Goal: Task Accomplishment & Management: Complete application form

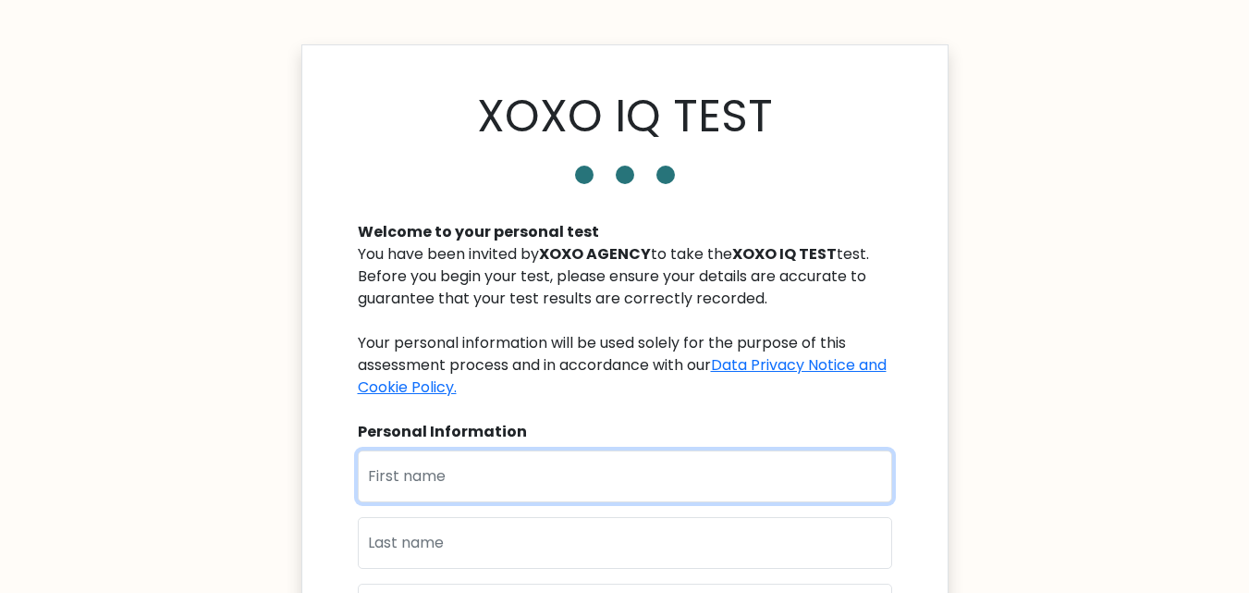
click at [609, 474] on input "text" at bounding box center [625, 476] width 535 height 52
type input "lovella"
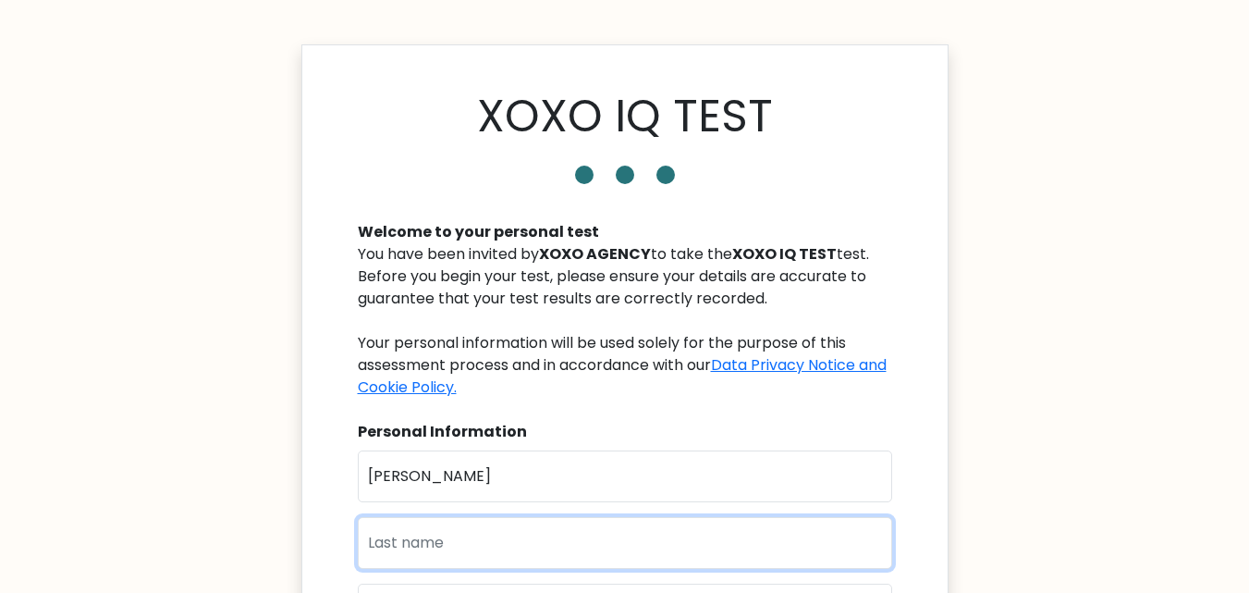
click at [467, 540] on input "text" at bounding box center [625, 543] width 535 height 52
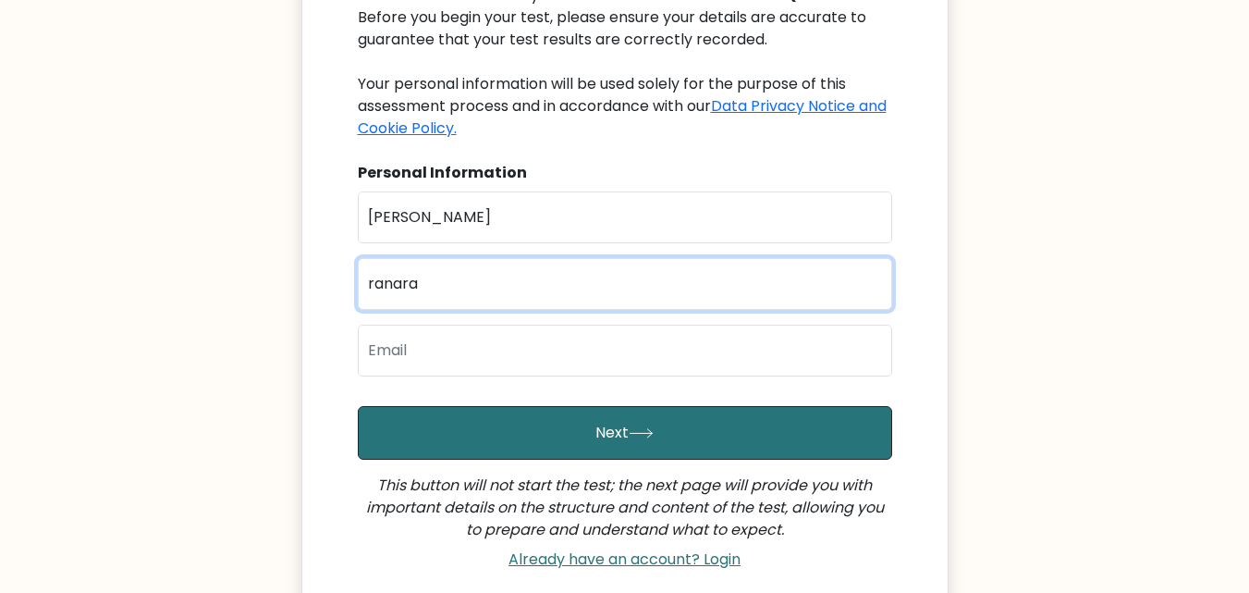
scroll to position [296, 0]
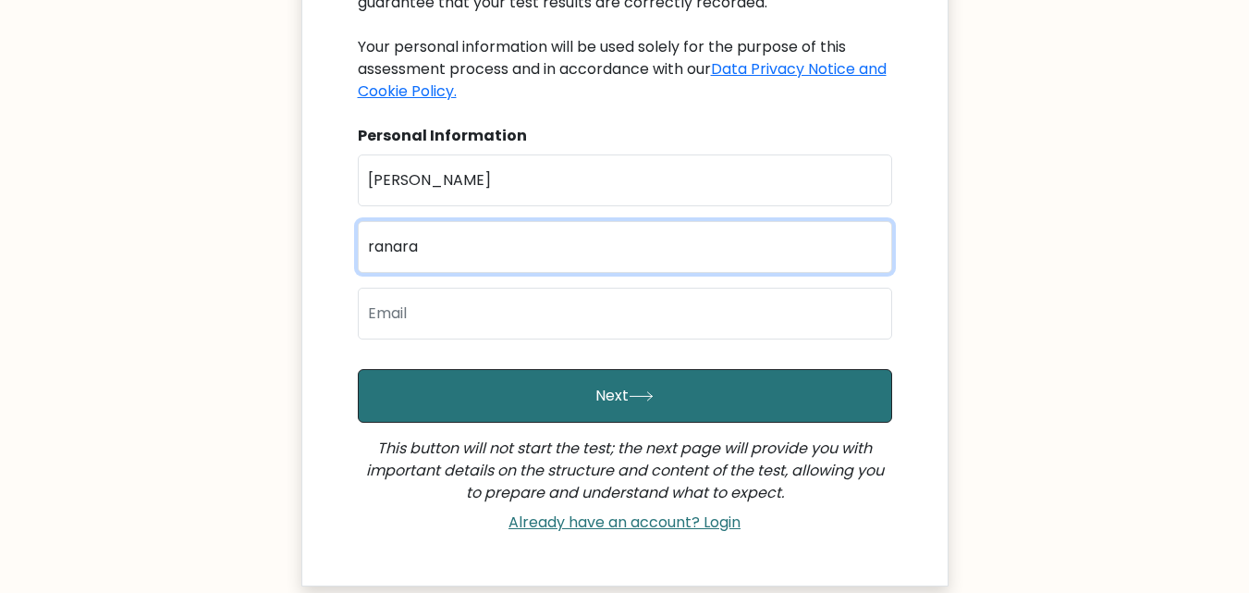
type input "ranara"
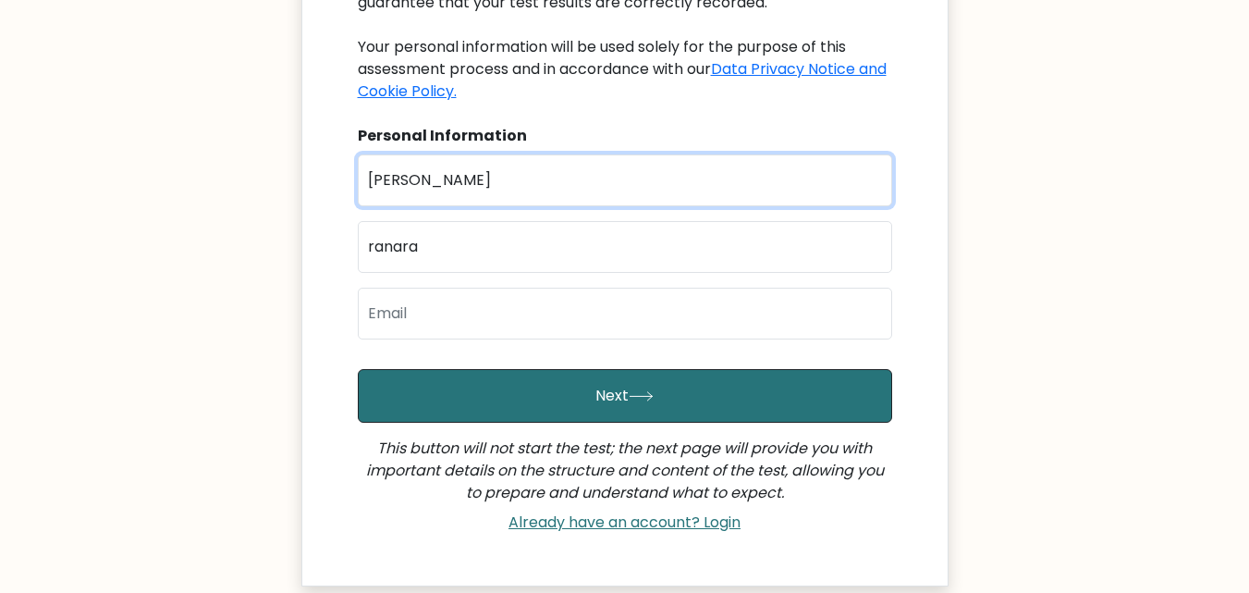
click at [374, 180] on input "lovella" at bounding box center [625, 180] width 535 height 52
type input "Lovella"
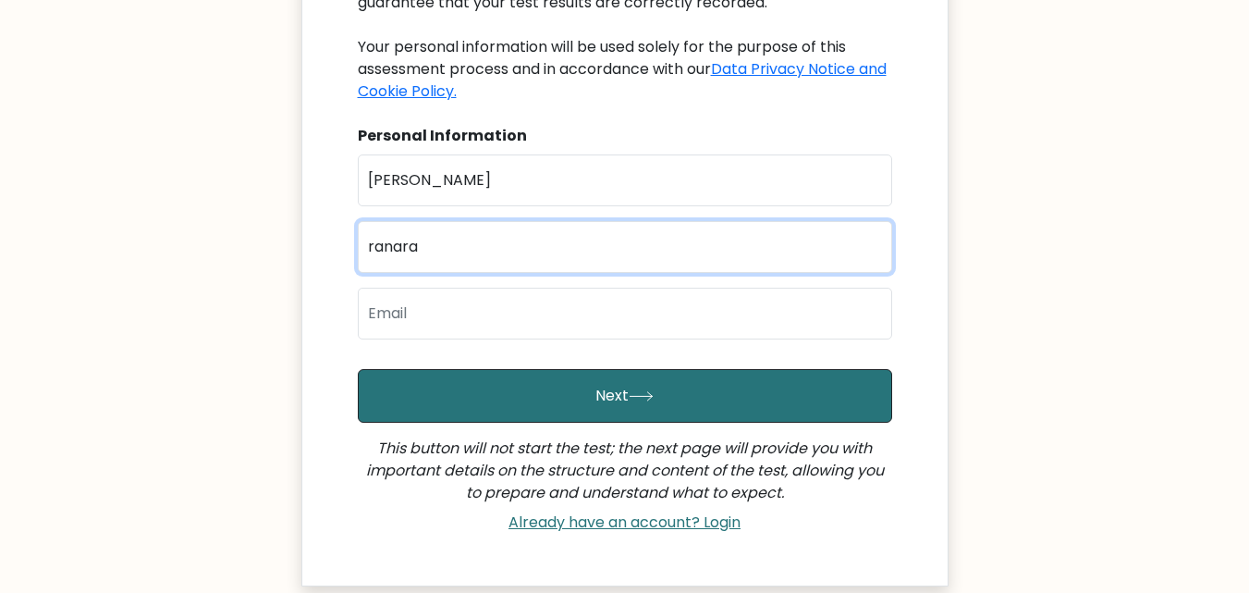
click at [373, 245] on input "ranara" at bounding box center [625, 247] width 535 height 52
type input "Ranara"
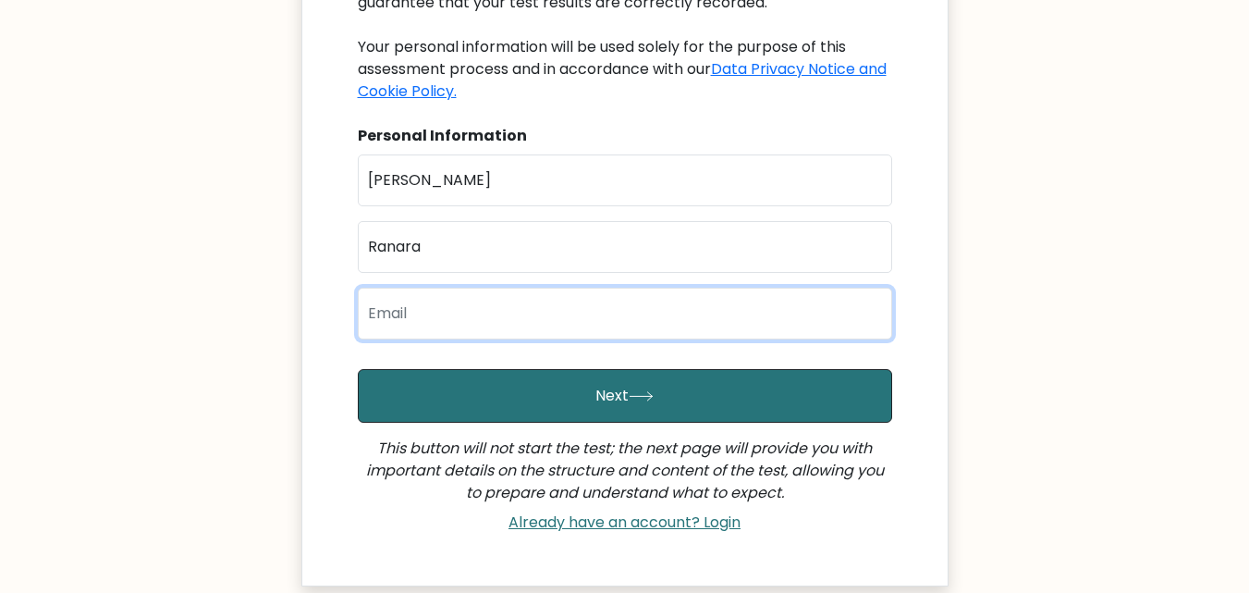
click at [440, 321] on input "email" at bounding box center [625, 314] width 535 height 52
type input "lovellaranara01@gmail.com"
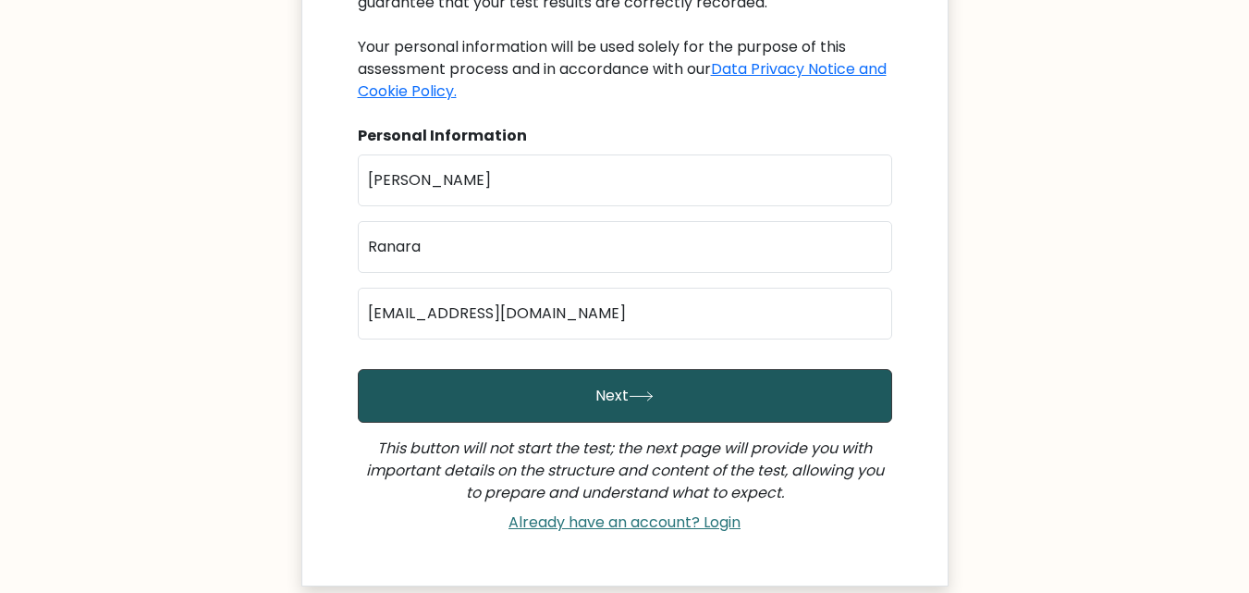
click at [584, 388] on button "Next" at bounding box center [625, 396] width 535 height 54
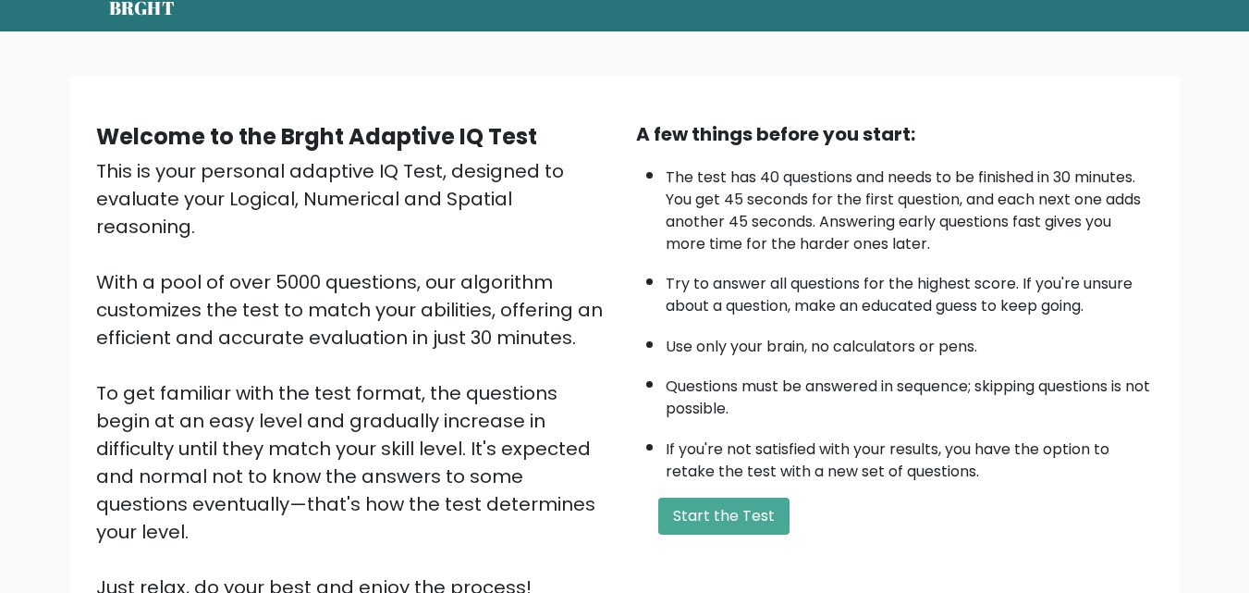
scroll to position [111, 0]
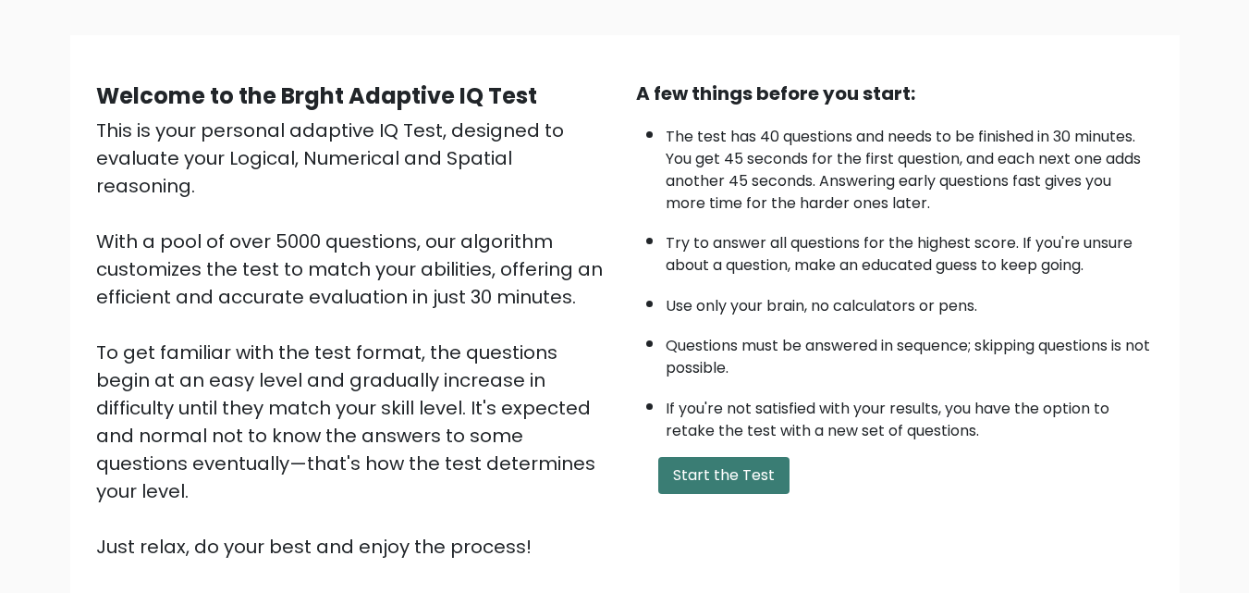
click at [741, 477] on button "Start the Test" at bounding box center [723, 475] width 131 height 37
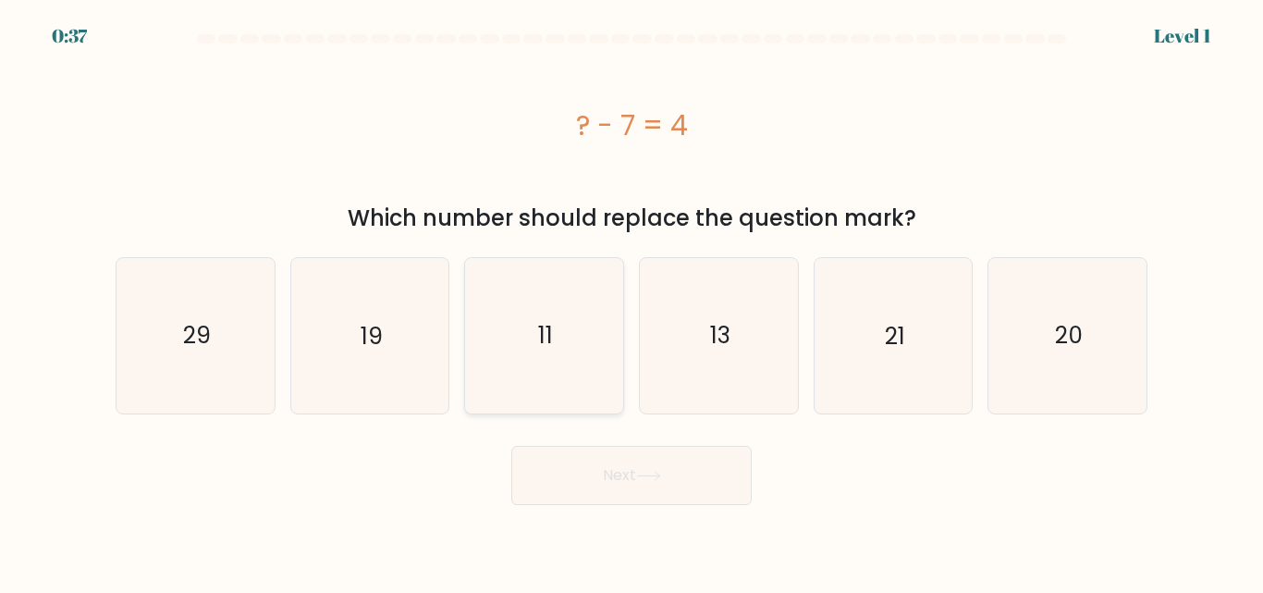
click at [558, 348] on icon "11" at bounding box center [544, 335] width 154 height 154
click at [632, 301] on input "c. 11" at bounding box center [632, 299] width 1 height 5
radio input "true"
click at [609, 471] on button "Next" at bounding box center [631, 475] width 240 height 59
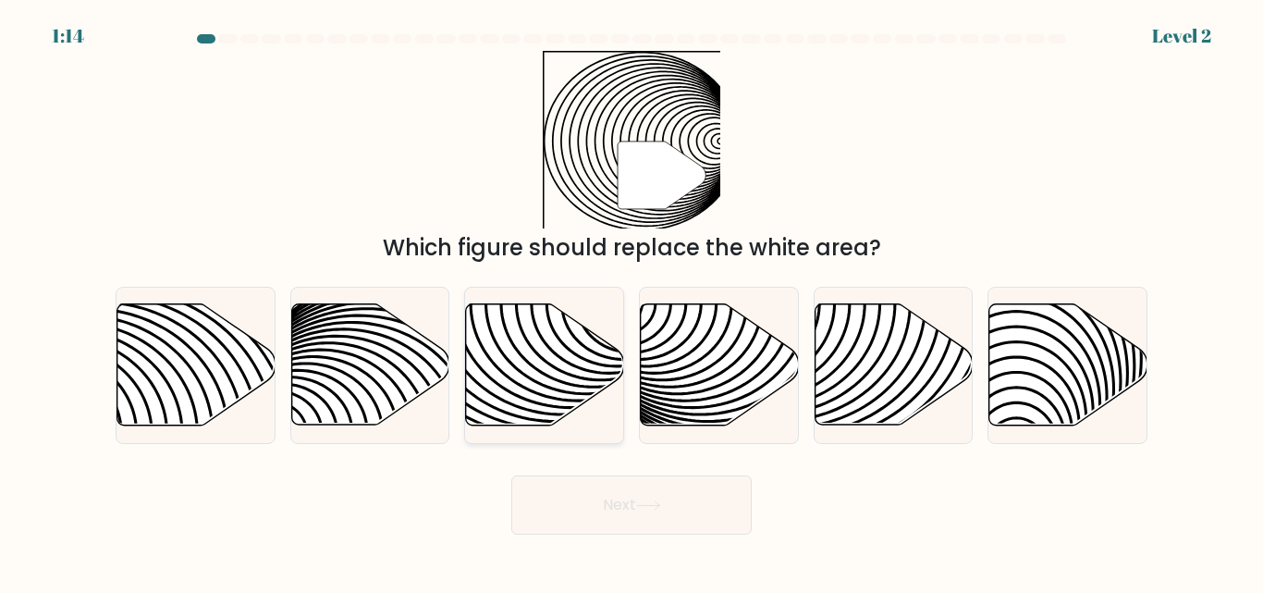
click at [494, 359] on icon at bounding box center [545, 364] width 158 height 121
click at [632, 301] on input "c." at bounding box center [632, 299] width 1 height 5
radio input "true"
click at [607, 527] on button "Next" at bounding box center [631, 504] width 240 height 59
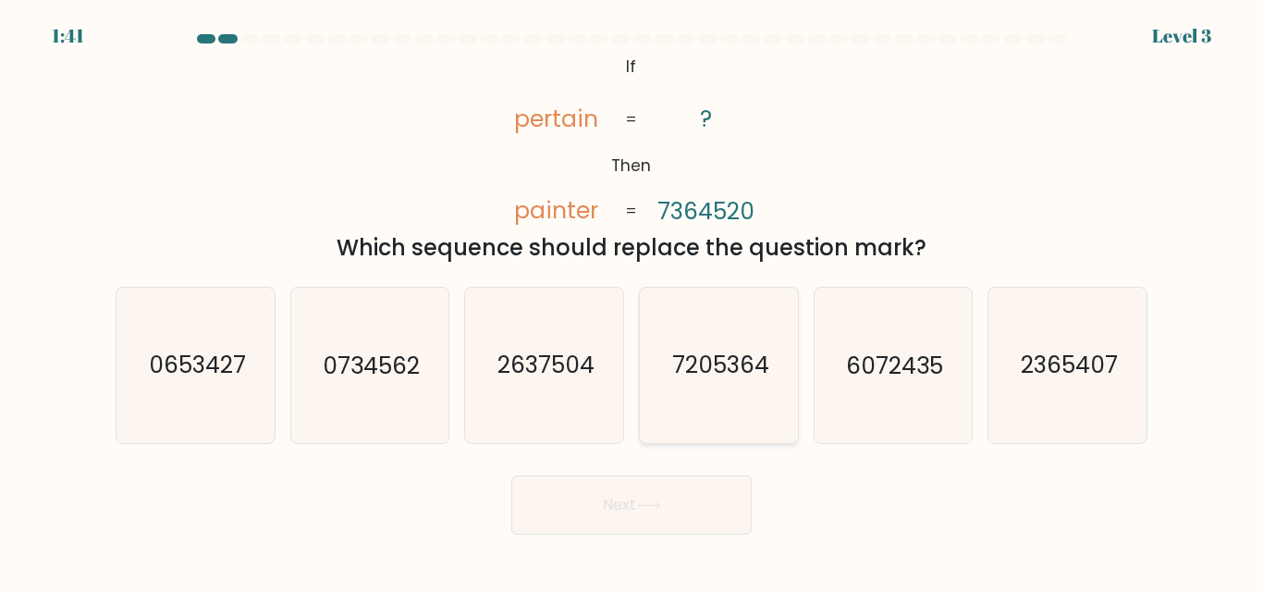
click at [704, 343] on icon "7205364" at bounding box center [719, 365] width 154 height 154
click at [633, 301] on input "d. 7205364" at bounding box center [632, 299] width 1 height 5
radio input "true"
click at [621, 508] on button "Next" at bounding box center [631, 504] width 240 height 59
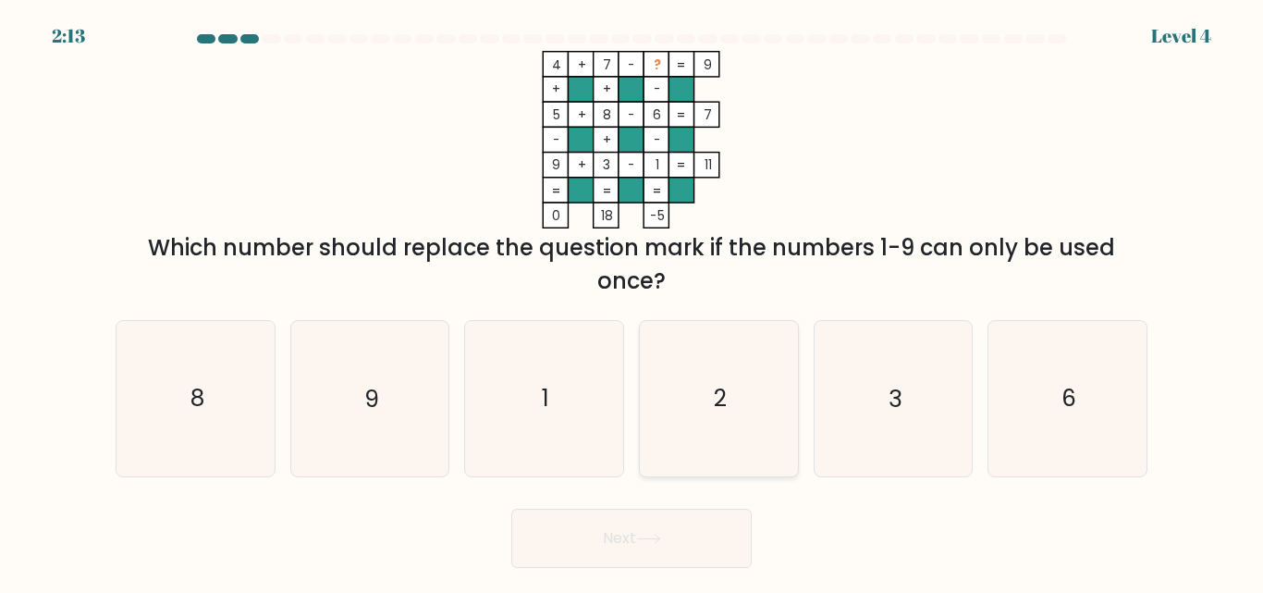
click at [696, 434] on icon "2" at bounding box center [719, 398] width 154 height 154
click at [633, 301] on input "d. 2" at bounding box center [632, 299] width 1 height 5
radio input "true"
click at [633, 535] on button "Next" at bounding box center [631, 538] width 240 height 59
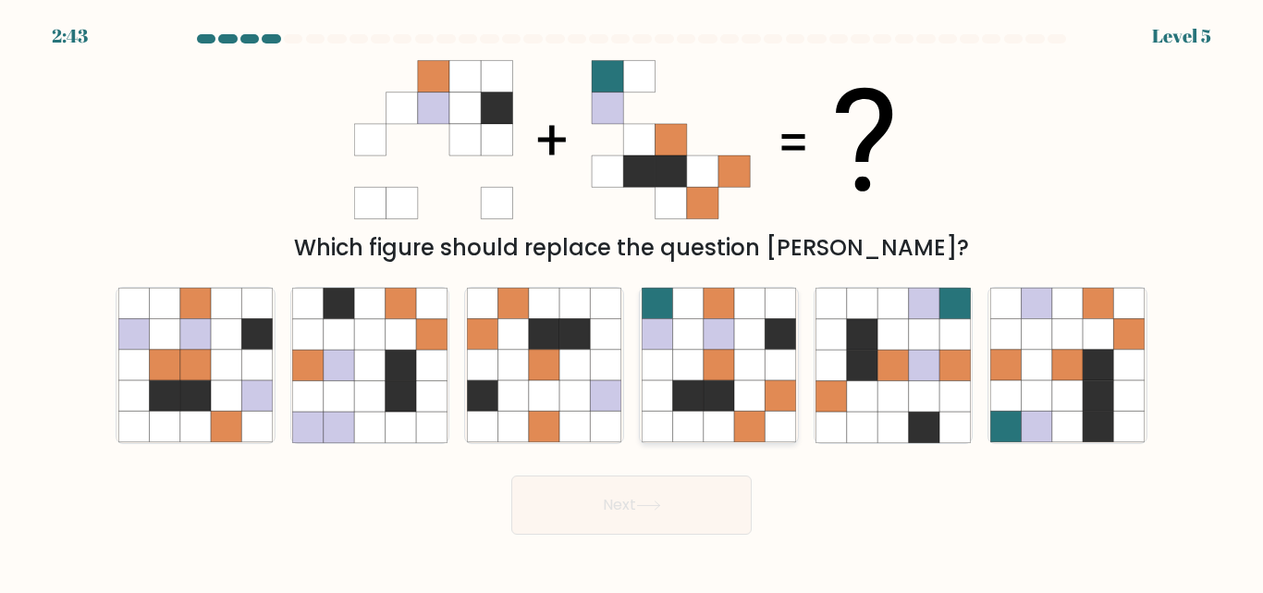
click at [705, 380] on icon at bounding box center [719, 366] width 31 height 31
click at [633, 301] on input "d." at bounding box center [632, 299] width 1 height 5
radio input "true"
click at [598, 498] on button "Next" at bounding box center [631, 504] width 240 height 59
click at [629, 504] on button "Next" at bounding box center [631, 504] width 240 height 59
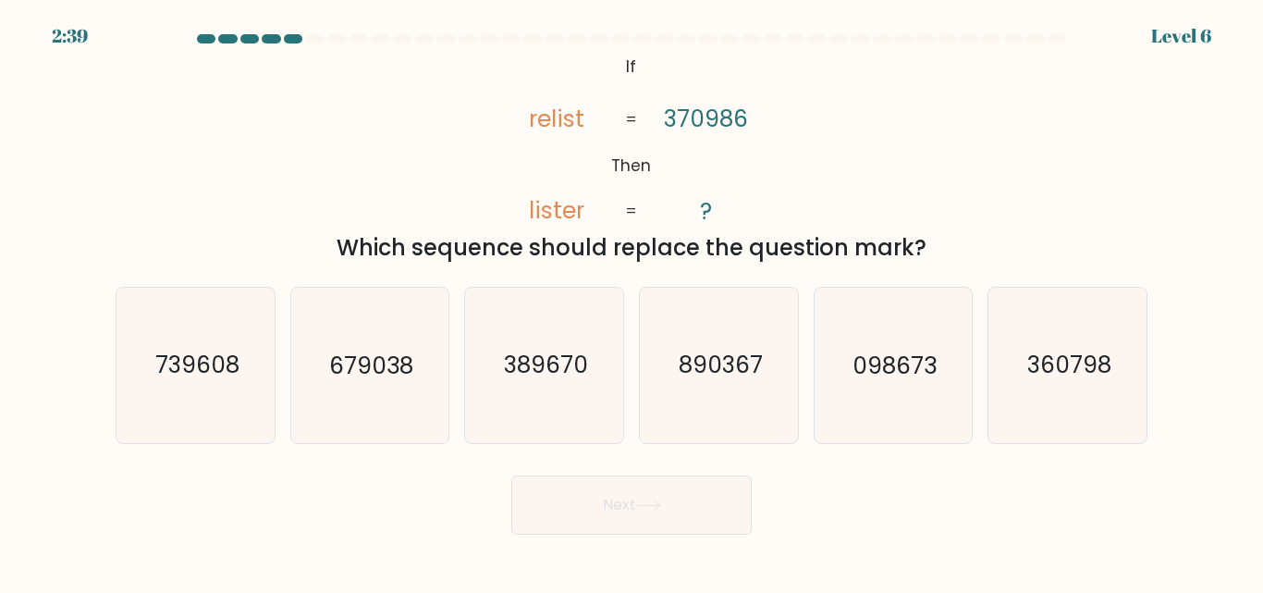
click at [629, 504] on button "Next" at bounding box center [631, 504] width 240 height 59
click at [843, 392] on icon "098673" at bounding box center [893, 365] width 154 height 154
click at [633, 301] on input "e. 098673" at bounding box center [632, 299] width 1 height 5
radio input "true"
click at [647, 507] on icon at bounding box center [648, 505] width 25 height 10
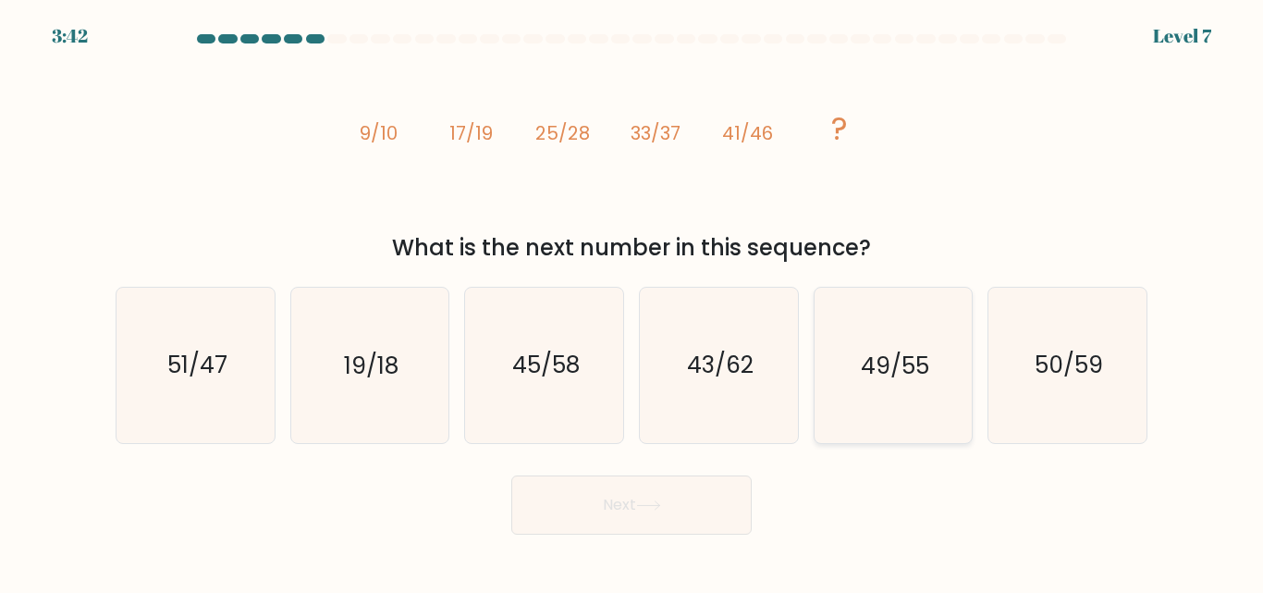
click at [891, 389] on icon "49/55" at bounding box center [893, 365] width 154 height 154
click at [633, 301] on input "e. 49/55" at bounding box center [632, 299] width 1 height 5
radio input "true"
click at [597, 498] on button "Next" at bounding box center [631, 504] width 240 height 59
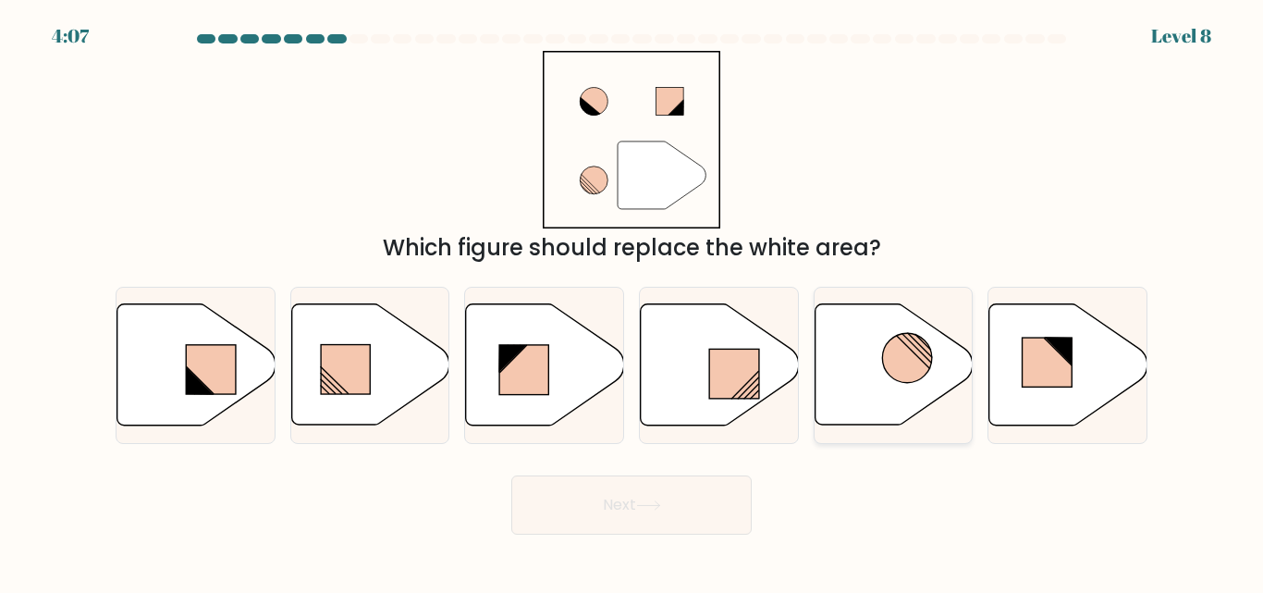
click at [887, 376] on icon at bounding box center [894, 364] width 158 height 121
click at [633, 301] on input "e." at bounding box center [632, 299] width 1 height 5
radio input "true"
click at [678, 509] on button "Next" at bounding box center [631, 504] width 240 height 59
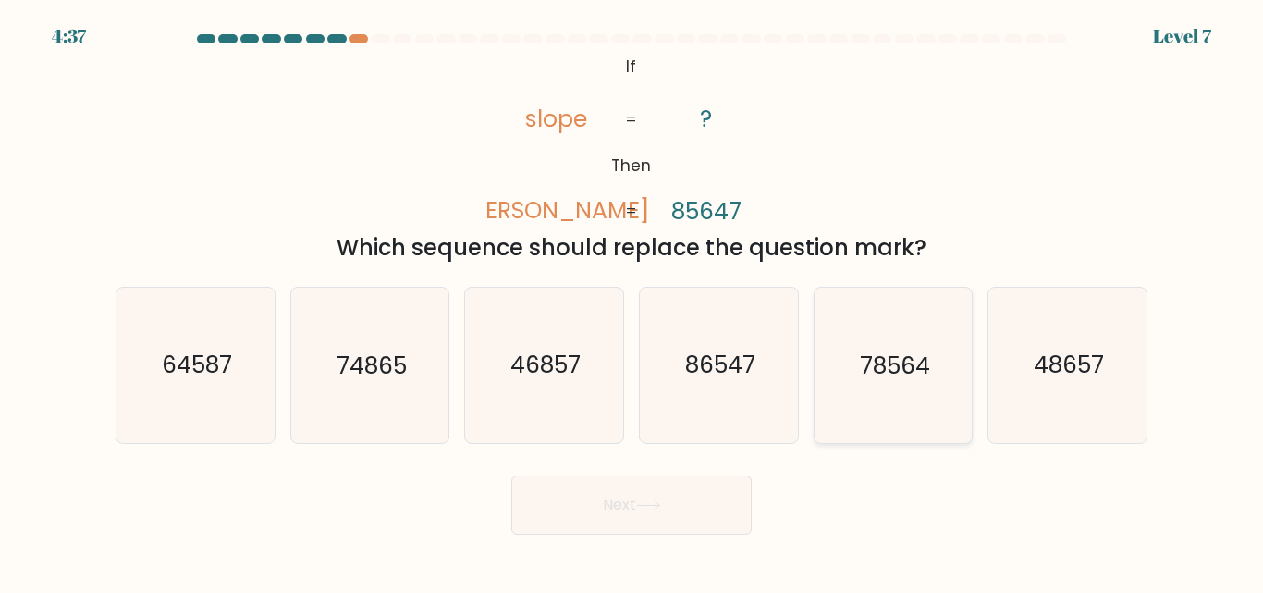
click at [952, 381] on icon "78564" at bounding box center [893, 365] width 154 height 154
click at [633, 301] on input "e. 78564" at bounding box center [632, 299] width 1 height 5
radio input "true"
click at [659, 498] on button "Next" at bounding box center [631, 504] width 240 height 59
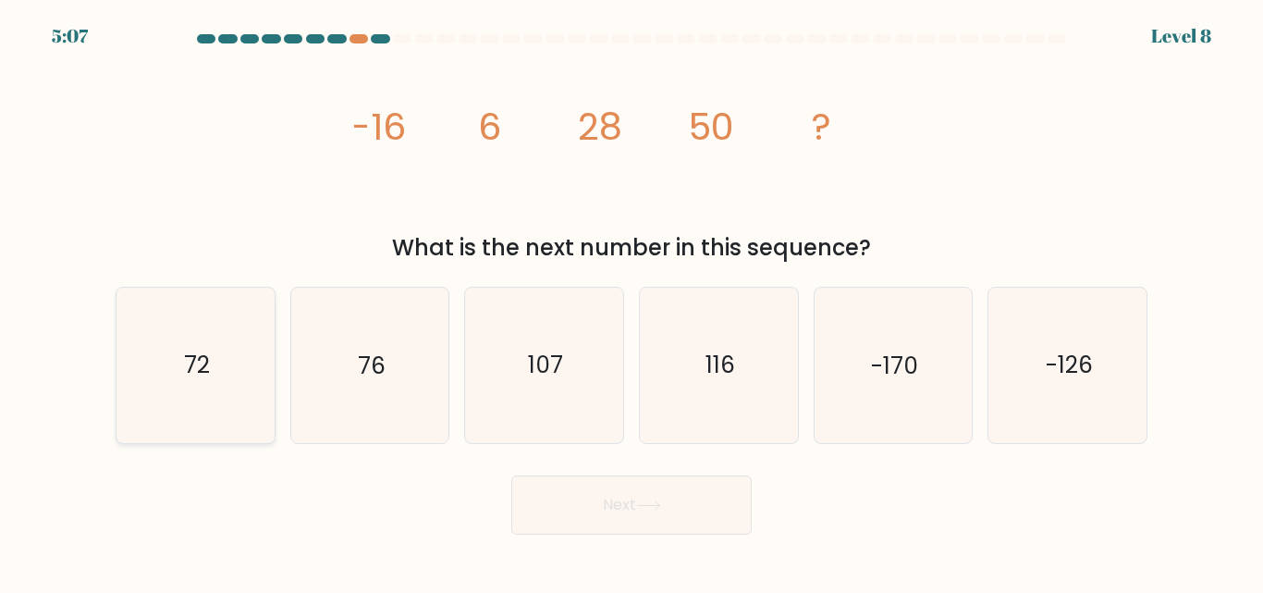
click at [221, 374] on icon "72" at bounding box center [195, 365] width 154 height 154
click at [632, 301] on input "a. 72" at bounding box center [632, 299] width 1 height 5
radio input "true"
click at [565, 498] on button "Next" at bounding box center [631, 504] width 240 height 59
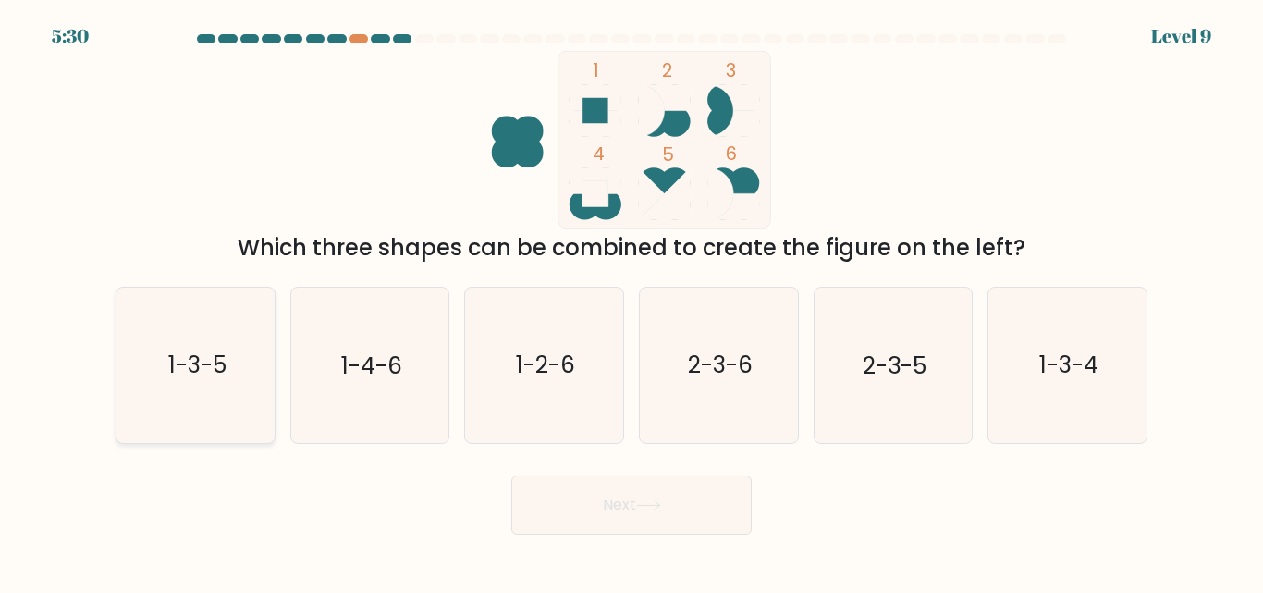
click at [217, 362] on text "1-3-5" at bounding box center [196, 366] width 58 height 32
click at [632, 301] on input "a. 1-3-5" at bounding box center [632, 299] width 1 height 5
radio input "true"
click at [624, 518] on button "Next" at bounding box center [631, 504] width 240 height 59
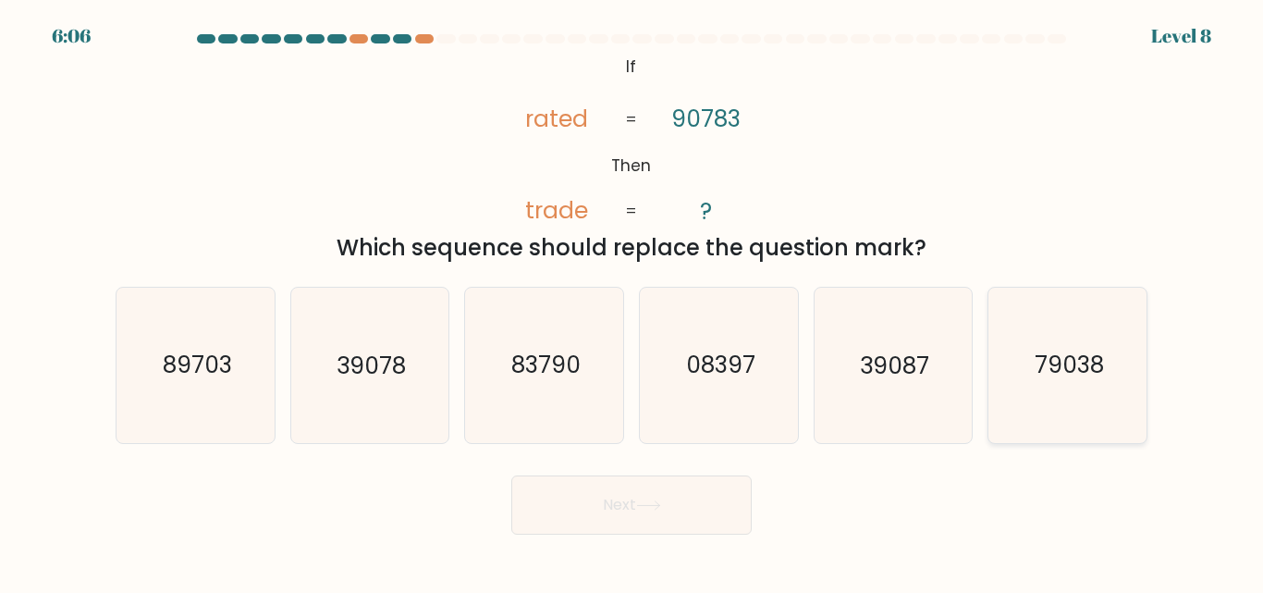
click at [1034, 371] on icon "79038" at bounding box center [1067, 365] width 154 height 154
click at [633, 301] on input "f. 79038" at bounding box center [632, 299] width 1 height 5
radio input "true"
click at [626, 502] on button "Next" at bounding box center [631, 504] width 240 height 59
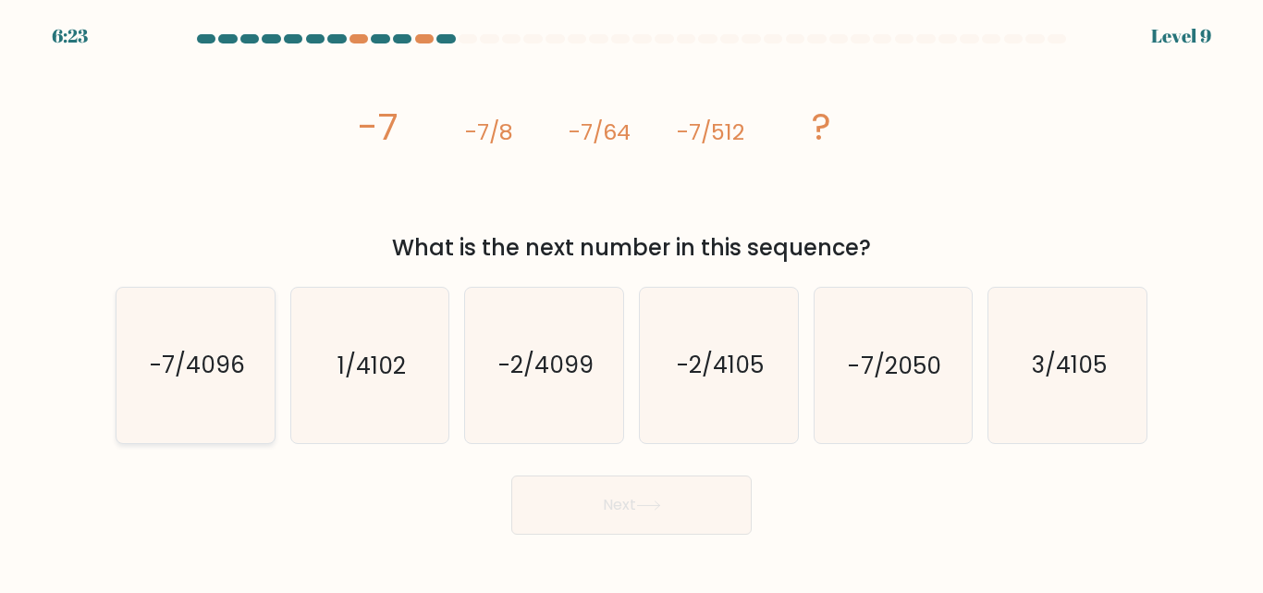
click at [196, 361] on text "-7/4096" at bounding box center [196, 366] width 95 height 32
click at [632, 301] on input "a. -7/4096" at bounding box center [632, 299] width 1 height 5
radio input "true"
click at [584, 498] on button "Next" at bounding box center [631, 504] width 240 height 59
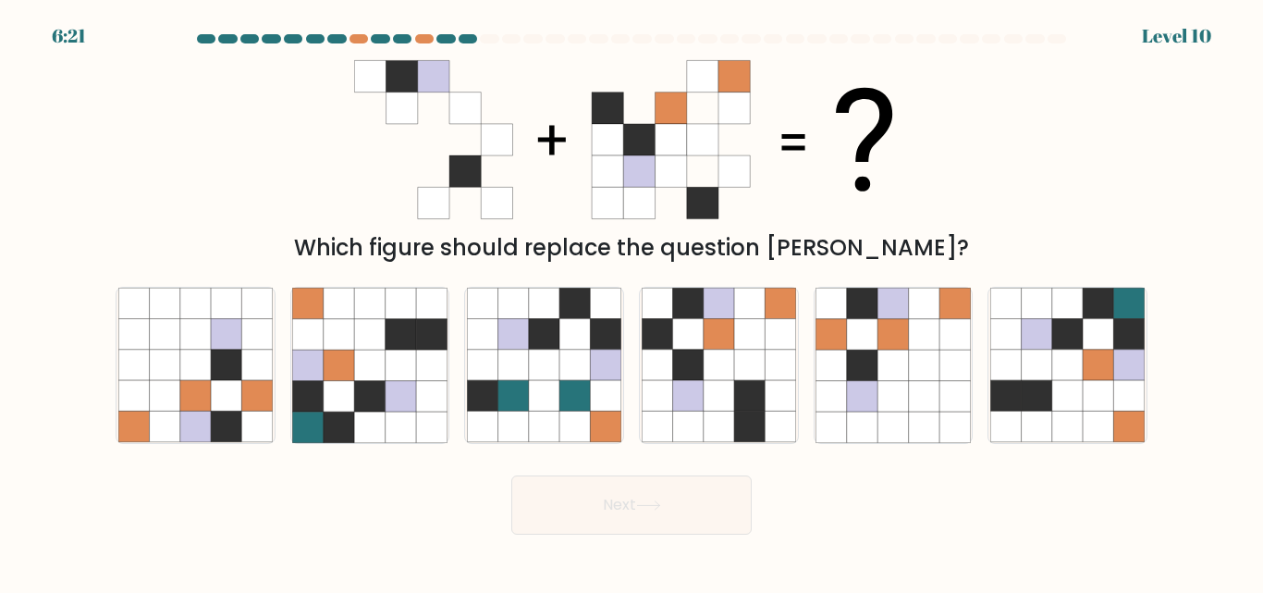
click at [584, 498] on button "Next" at bounding box center [631, 504] width 240 height 59
click at [926, 400] on icon at bounding box center [924, 396] width 31 height 31
click at [633, 301] on input "e." at bounding box center [632, 299] width 1 height 5
radio input "true"
click at [689, 496] on button "Next" at bounding box center [631, 504] width 240 height 59
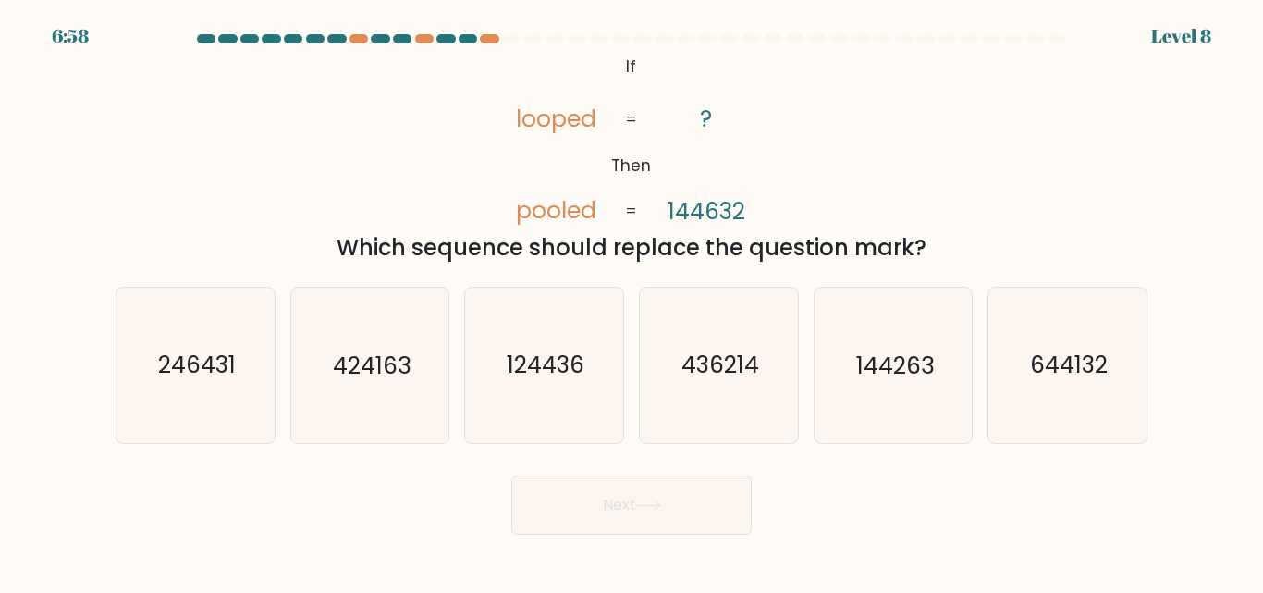
click at [689, 496] on button "Next" at bounding box center [631, 504] width 240 height 59
click at [1091, 385] on icon "644132" at bounding box center [1067, 365] width 154 height 154
click at [633, 301] on input "f. 644132" at bounding box center [632, 299] width 1 height 5
radio input "true"
click at [633, 504] on button "Next" at bounding box center [631, 504] width 240 height 59
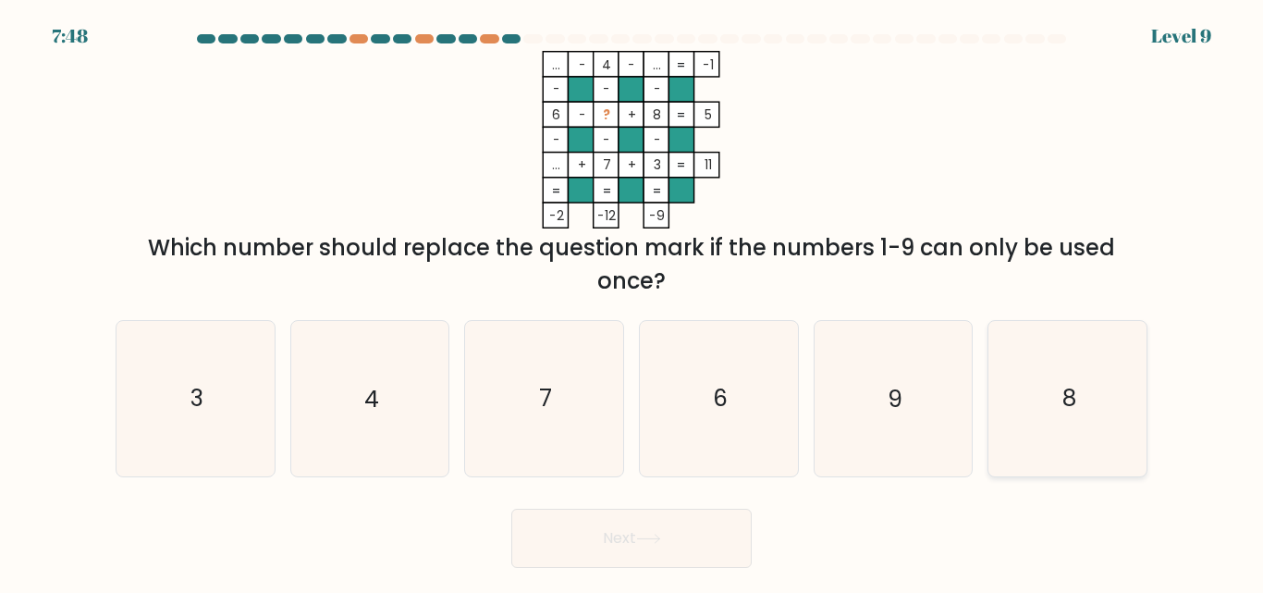
click at [1056, 430] on icon "8" at bounding box center [1067, 398] width 154 height 154
click at [633, 301] on input "f. 8" at bounding box center [632, 299] width 1 height 5
radio input "true"
click at [597, 535] on button "Next" at bounding box center [631, 538] width 240 height 59
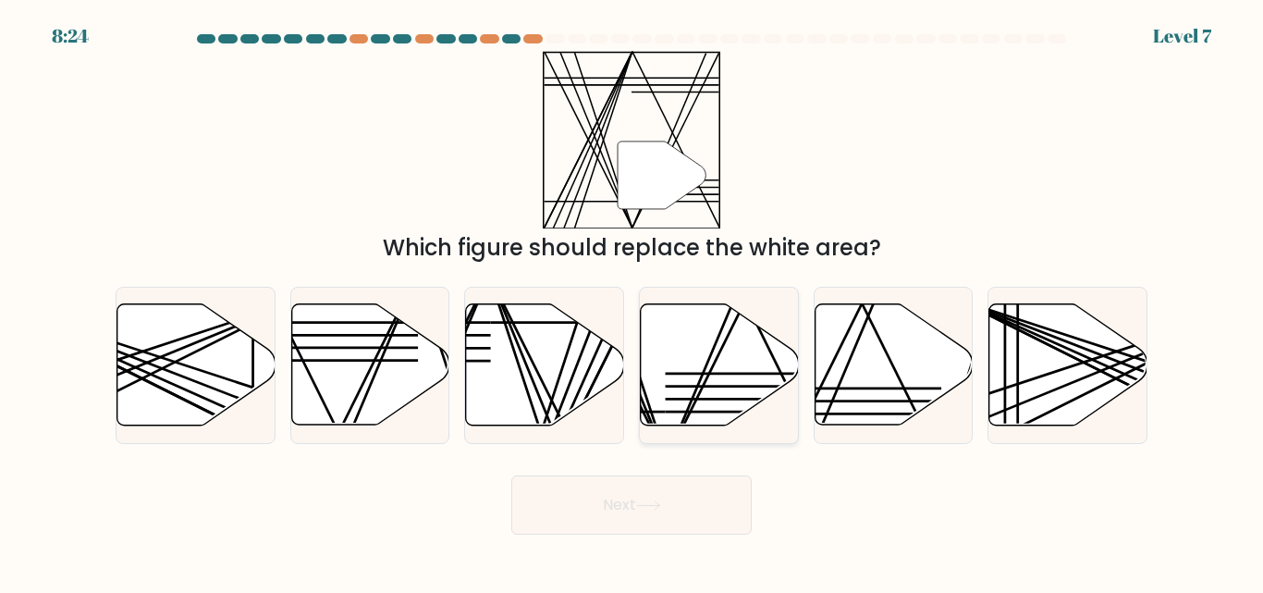
click at [718, 392] on icon at bounding box center [720, 364] width 158 height 121
click at [633, 301] on input "d." at bounding box center [632, 299] width 1 height 5
radio input "true"
click at [648, 508] on icon at bounding box center [648, 505] width 25 height 10
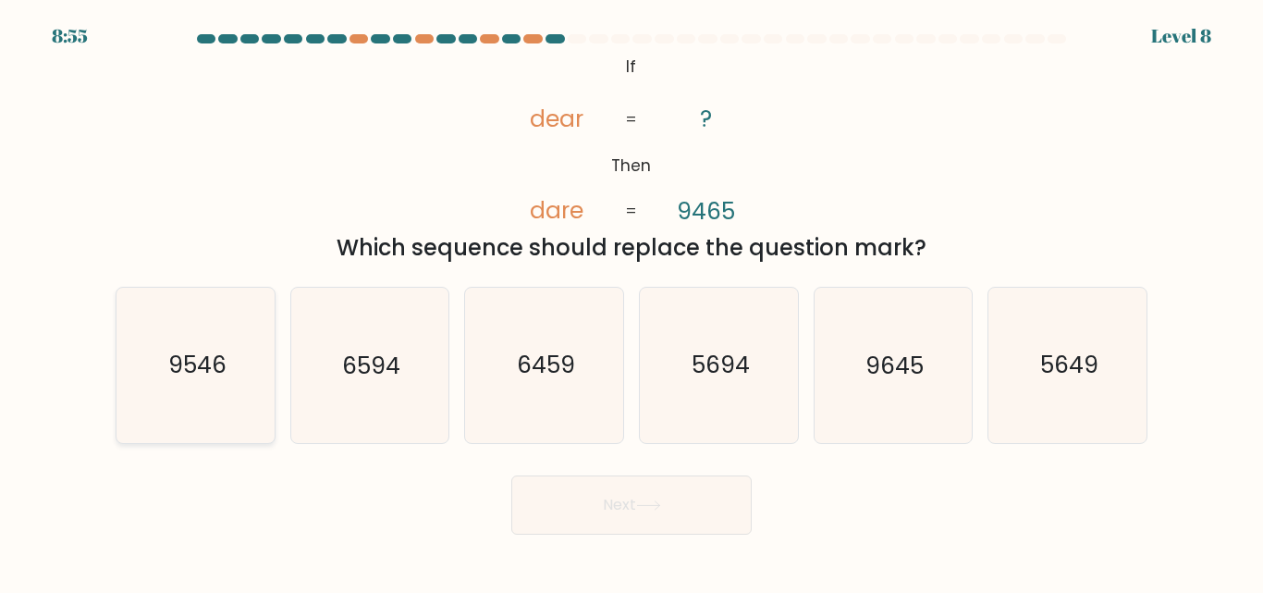
click at [190, 371] on text "9546" at bounding box center [196, 366] width 58 height 32
click at [632, 301] on input "a. 9546" at bounding box center [632, 299] width 1 height 5
radio input "true"
click at [593, 488] on button "Next" at bounding box center [631, 504] width 240 height 59
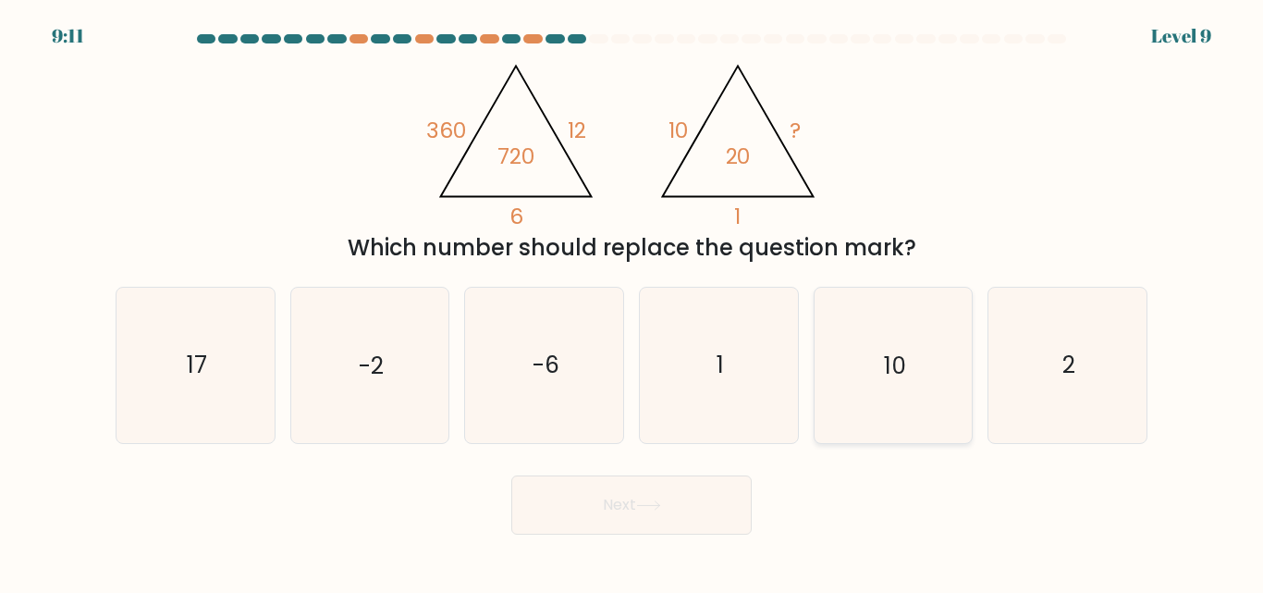
click at [886, 395] on icon "10" at bounding box center [893, 365] width 154 height 154
click at [633, 301] on input "e. 10" at bounding box center [632, 299] width 1 height 5
radio input "true"
click at [603, 513] on button "Next" at bounding box center [631, 504] width 240 height 59
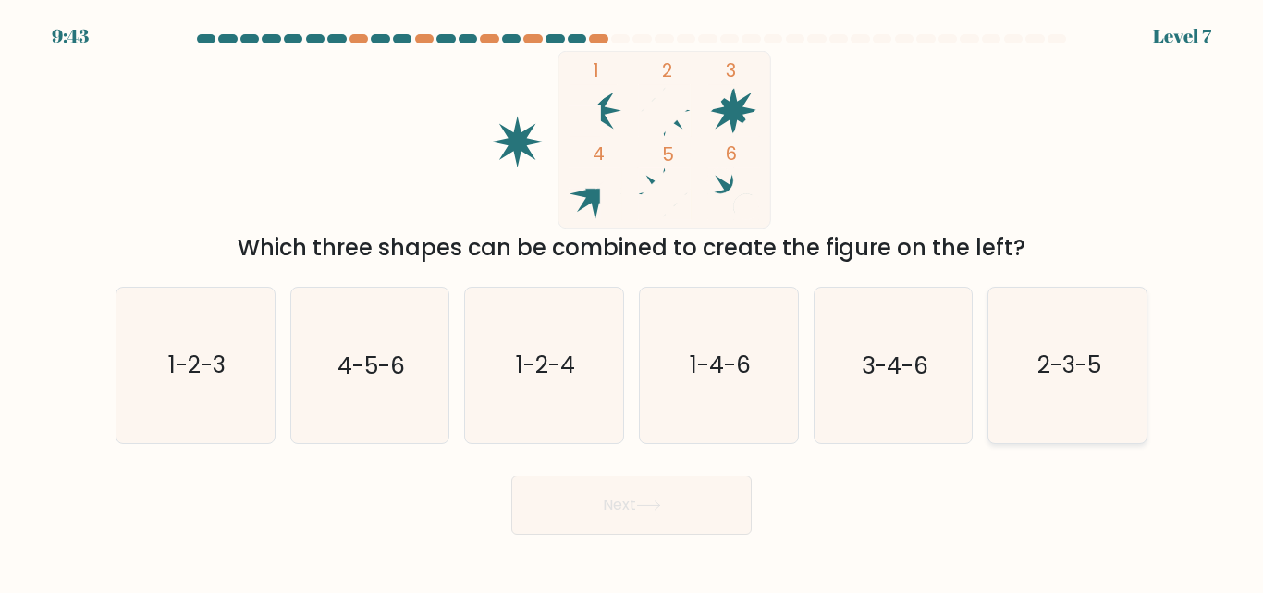
click at [1074, 349] on icon "2-3-5" at bounding box center [1067, 365] width 154 height 154
click at [633, 301] on input "f. 2-3-5" at bounding box center [632, 299] width 1 height 5
radio input "true"
click at [646, 500] on icon at bounding box center [648, 505] width 25 height 10
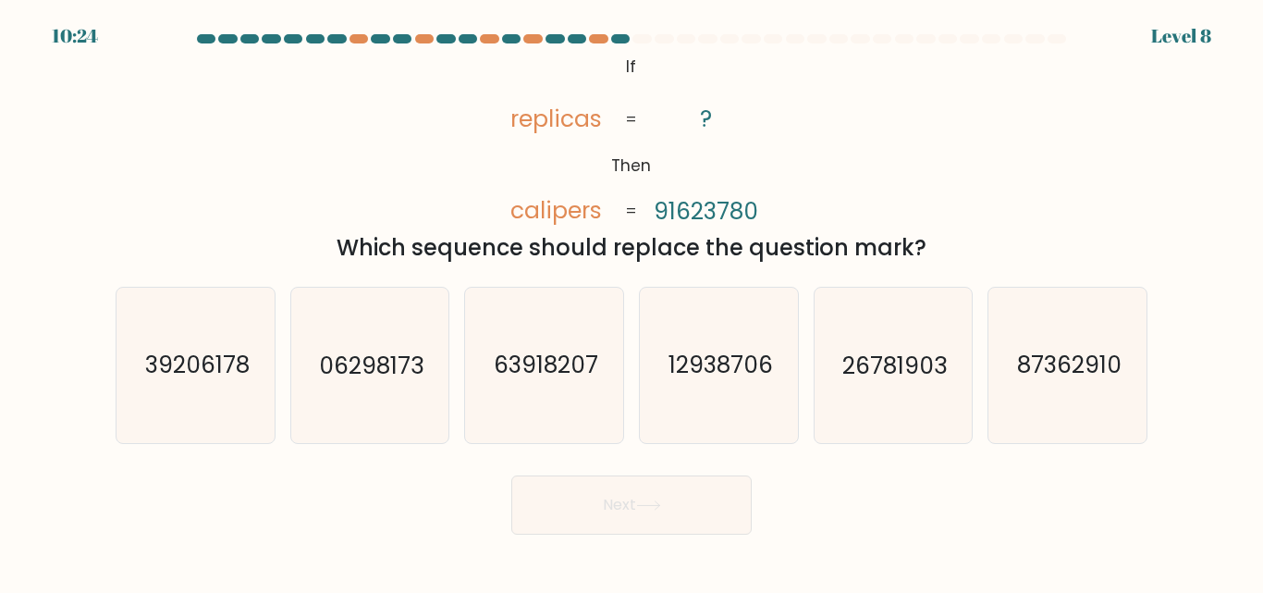
click at [646, 500] on icon at bounding box center [648, 505] width 25 height 10
click at [1043, 354] on text "87362910" at bounding box center [1069, 366] width 105 height 32
click at [633, 301] on input "f. 87362910" at bounding box center [632, 299] width 1 height 5
radio input "true"
click at [667, 510] on button "Next" at bounding box center [631, 504] width 240 height 59
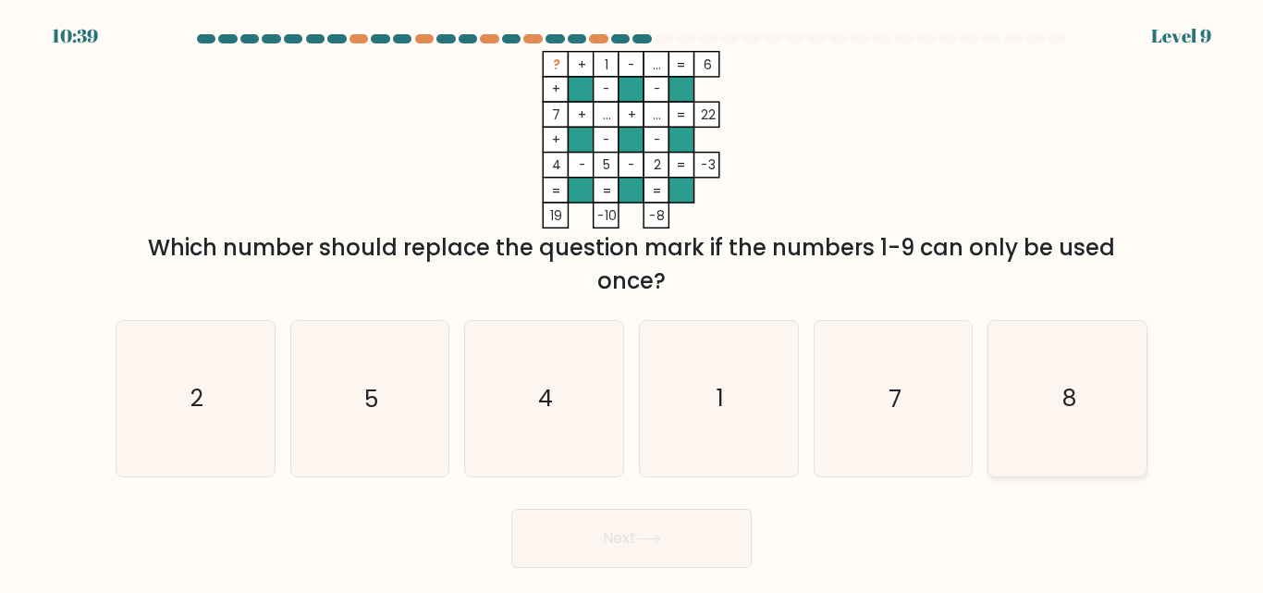
click at [1027, 444] on icon "8" at bounding box center [1067, 398] width 154 height 154
click at [633, 301] on input "f. 8" at bounding box center [632, 299] width 1 height 5
radio input "true"
click at [642, 539] on icon at bounding box center [648, 539] width 25 height 10
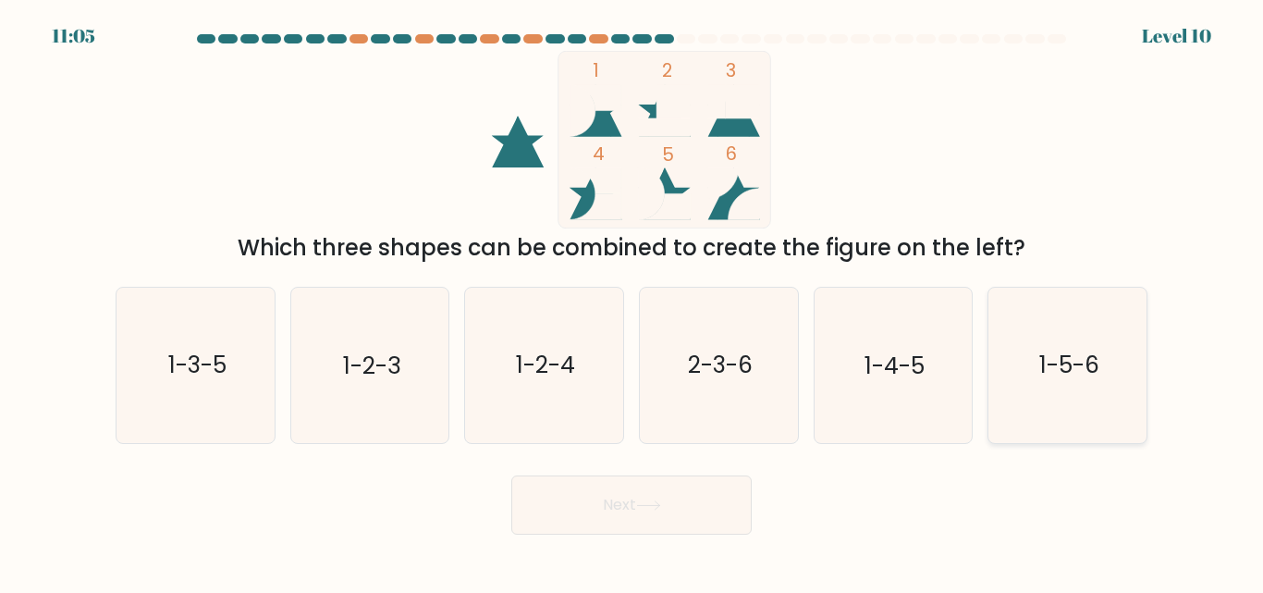
click at [1054, 354] on text "1-5-6" at bounding box center [1070, 366] width 60 height 32
click at [633, 301] on input "f. 1-5-6" at bounding box center [632, 299] width 1 height 5
radio input "true"
click at [661, 524] on button "Next" at bounding box center [631, 504] width 240 height 59
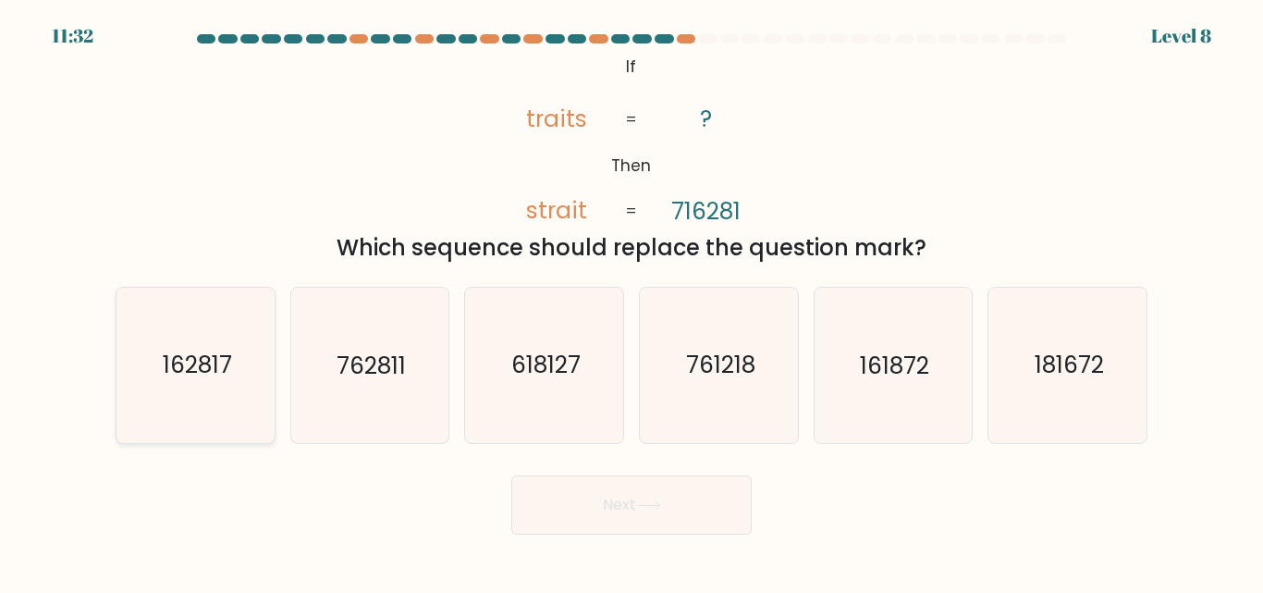
click at [180, 376] on text "162817" at bounding box center [196, 366] width 69 height 32
click at [632, 301] on input "a. 162817" at bounding box center [632, 299] width 1 height 5
radio input "true"
click at [670, 523] on button "Next" at bounding box center [631, 504] width 240 height 59
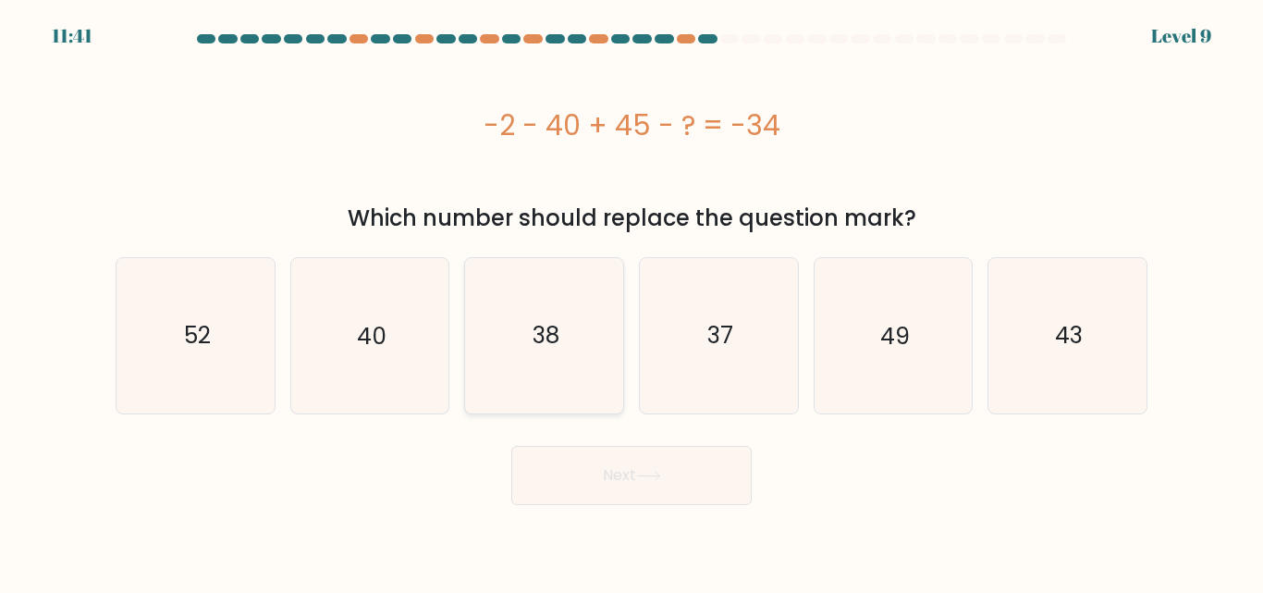
click at [591, 345] on icon "38" at bounding box center [544, 335] width 154 height 154
click at [632, 301] on input "c. 38" at bounding box center [632, 299] width 1 height 5
radio input "true"
click at [621, 467] on button "Next" at bounding box center [631, 475] width 240 height 59
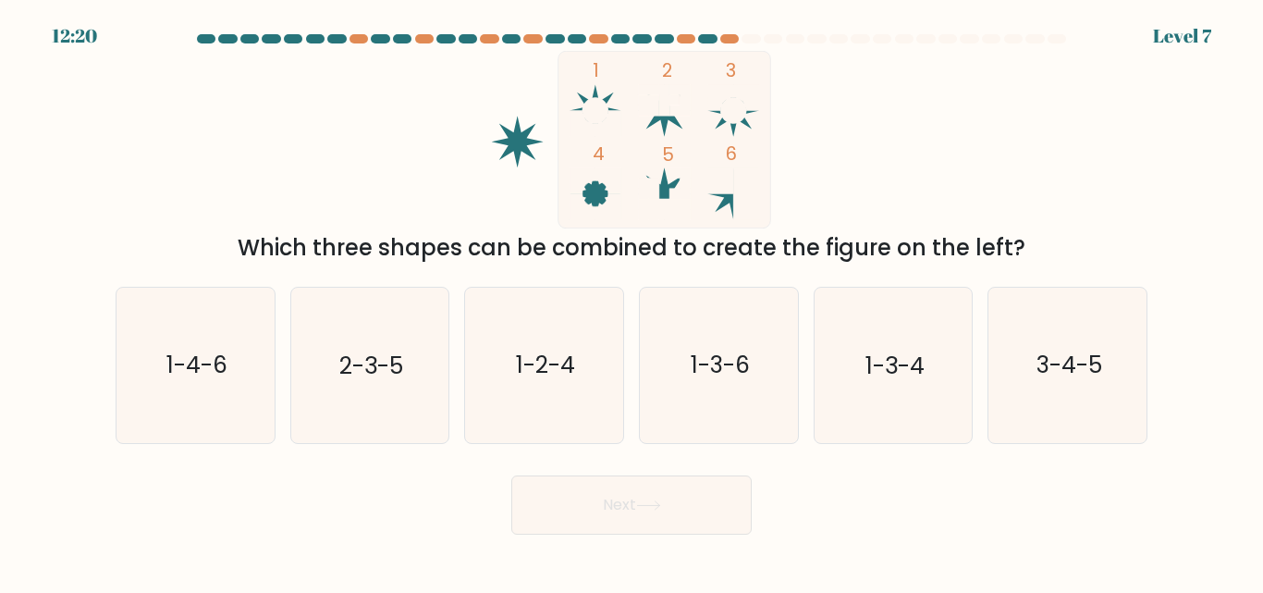
click at [621, 467] on div "Next" at bounding box center [632, 500] width 1054 height 68
click at [929, 393] on icon "1-3-4" at bounding box center [893, 365] width 154 height 154
click at [633, 301] on input "e. 1-3-4" at bounding box center [632, 299] width 1 height 5
radio input "true"
click at [631, 505] on button "Next" at bounding box center [631, 504] width 240 height 59
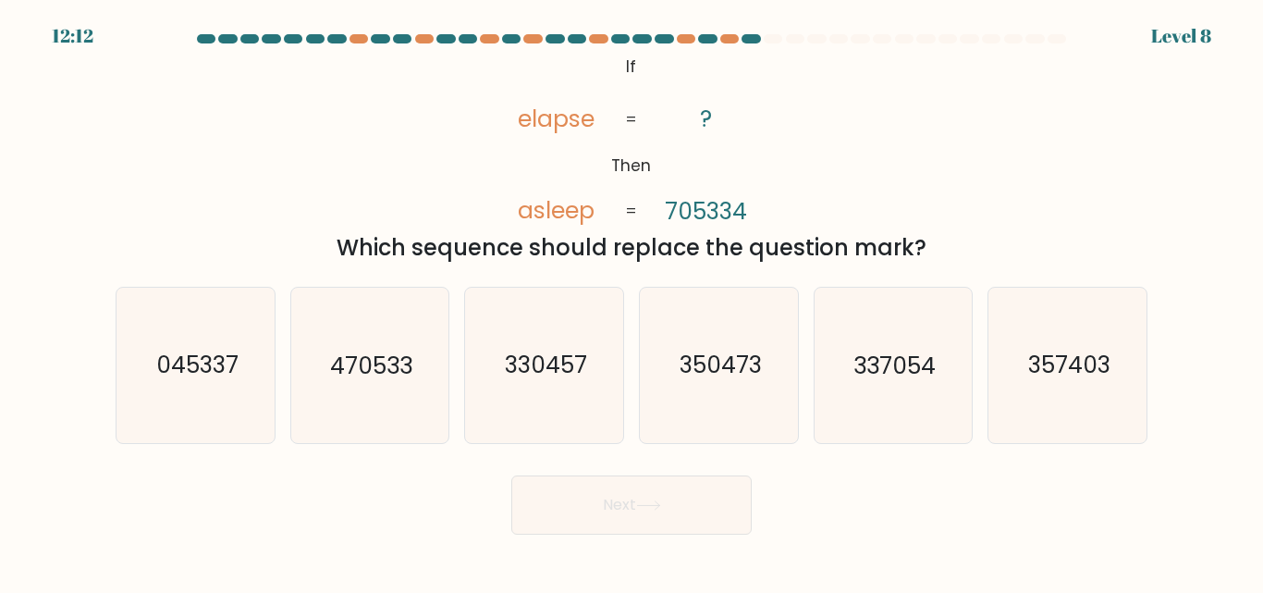
click at [631, 505] on button "Next" at bounding box center [631, 504] width 240 height 59
click at [1066, 372] on text "357403" at bounding box center [1069, 366] width 82 height 32
click at [633, 301] on input "f. 357403" at bounding box center [632, 299] width 1 height 5
radio input "true"
click at [616, 508] on button "Next" at bounding box center [631, 504] width 240 height 59
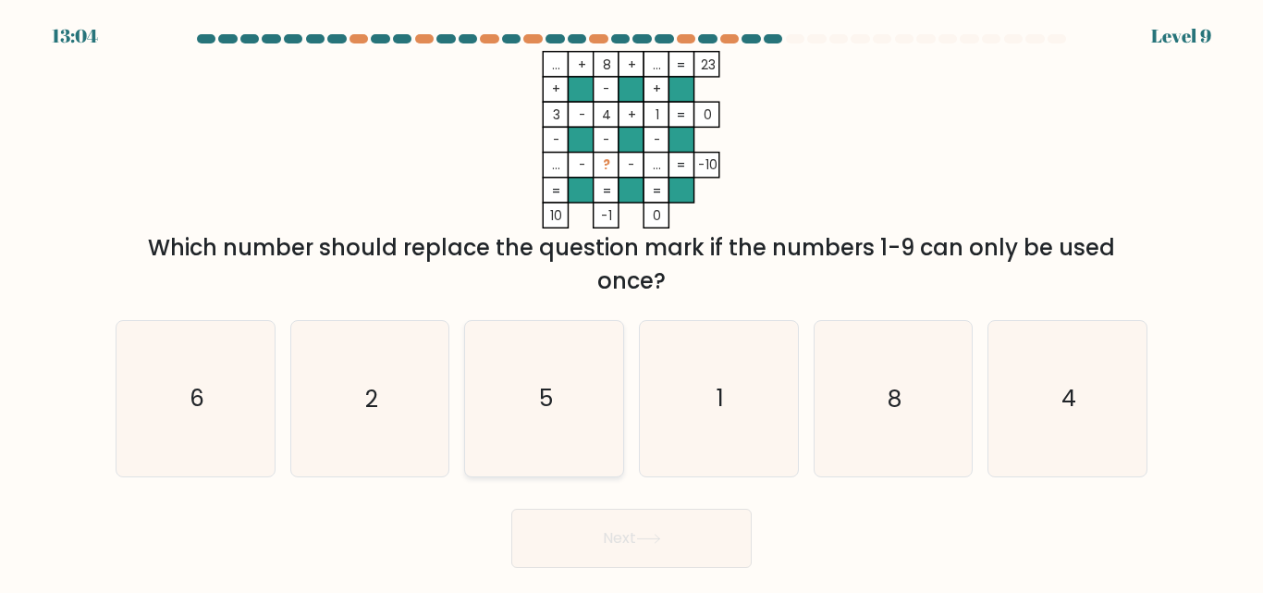
click at [553, 391] on text "5" at bounding box center [546, 399] width 14 height 32
click at [632, 301] on input "c. 5" at bounding box center [632, 299] width 1 height 5
radio input "true"
click at [667, 547] on button "Next" at bounding box center [631, 538] width 240 height 59
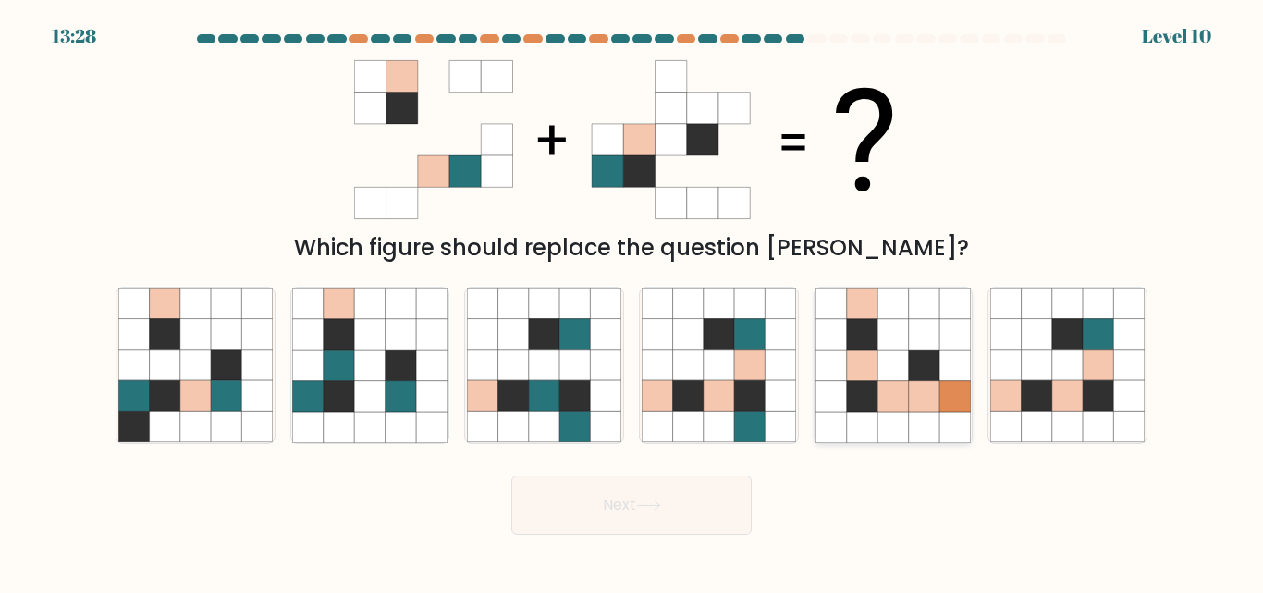
click at [859, 388] on icon at bounding box center [862, 396] width 31 height 31
click at [633, 301] on input "e." at bounding box center [632, 299] width 1 height 5
radio input "true"
click at [585, 512] on button "Next" at bounding box center [631, 504] width 240 height 59
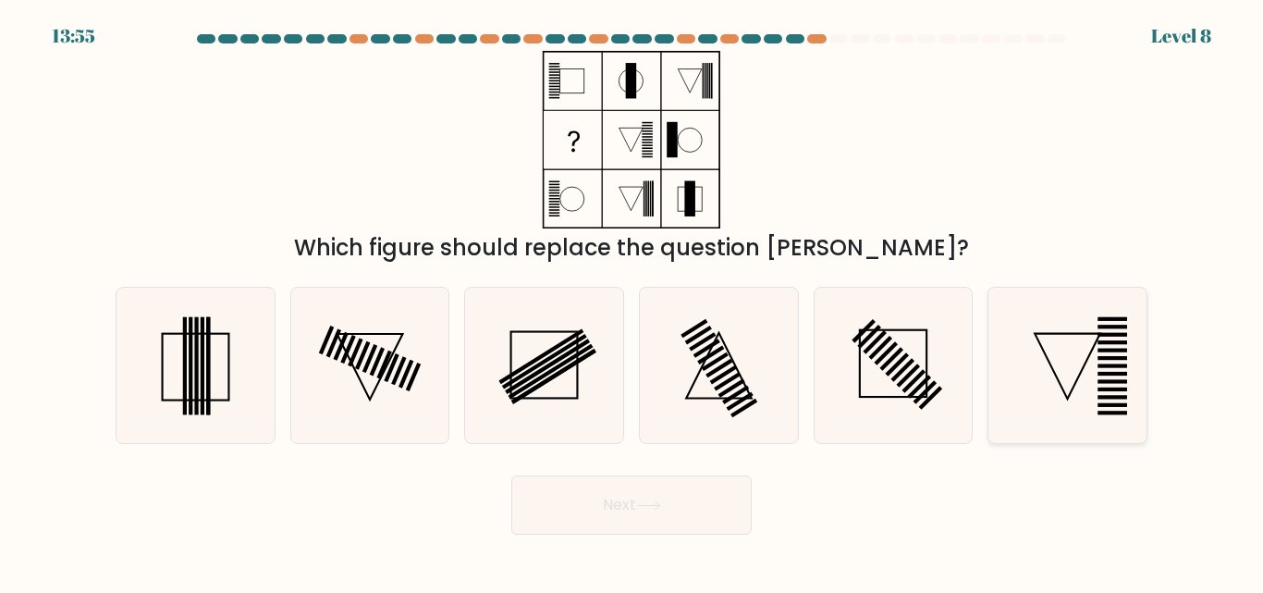
click at [1061, 368] on icon at bounding box center [1067, 365] width 154 height 154
click at [633, 301] on input "f." at bounding box center [632, 299] width 1 height 5
radio input "true"
click at [653, 511] on button "Next" at bounding box center [631, 504] width 240 height 59
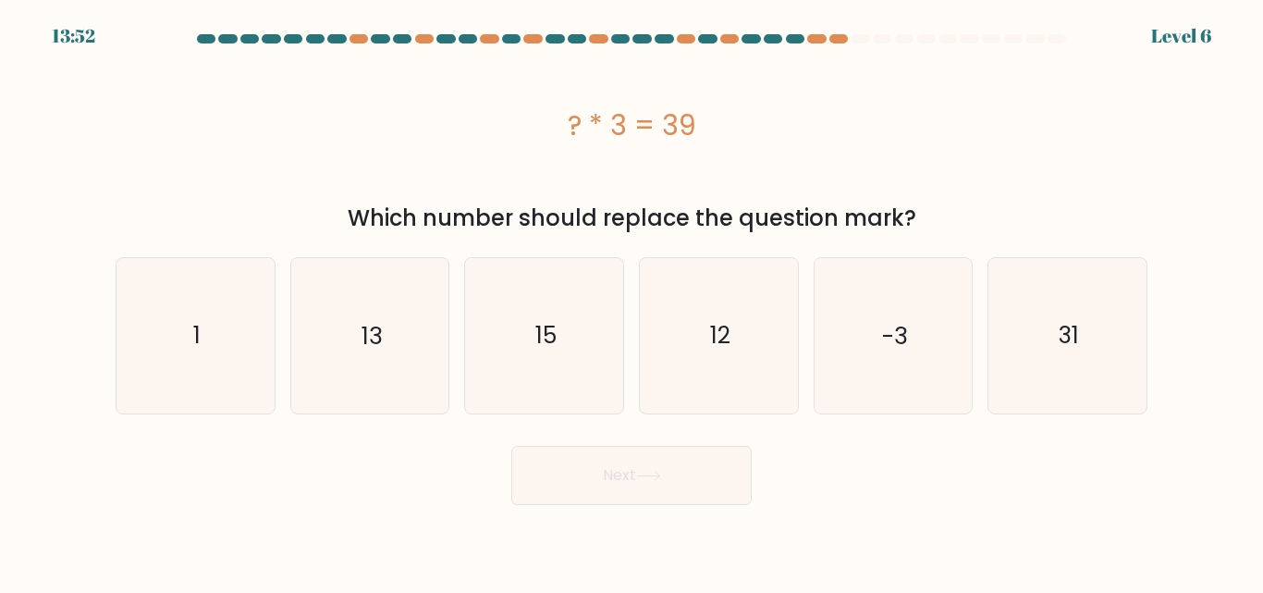
click at [621, 498] on button "Next" at bounding box center [631, 475] width 240 height 59
click at [375, 334] on text "13" at bounding box center [372, 335] width 20 height 32
click at [632, 301] on input "b. 13" at bounding box center [632, 299] width 1 height 5
radio input "true"
click at [606, 475] on button "Next" at bounding box center [631, 475] width 240 height 59
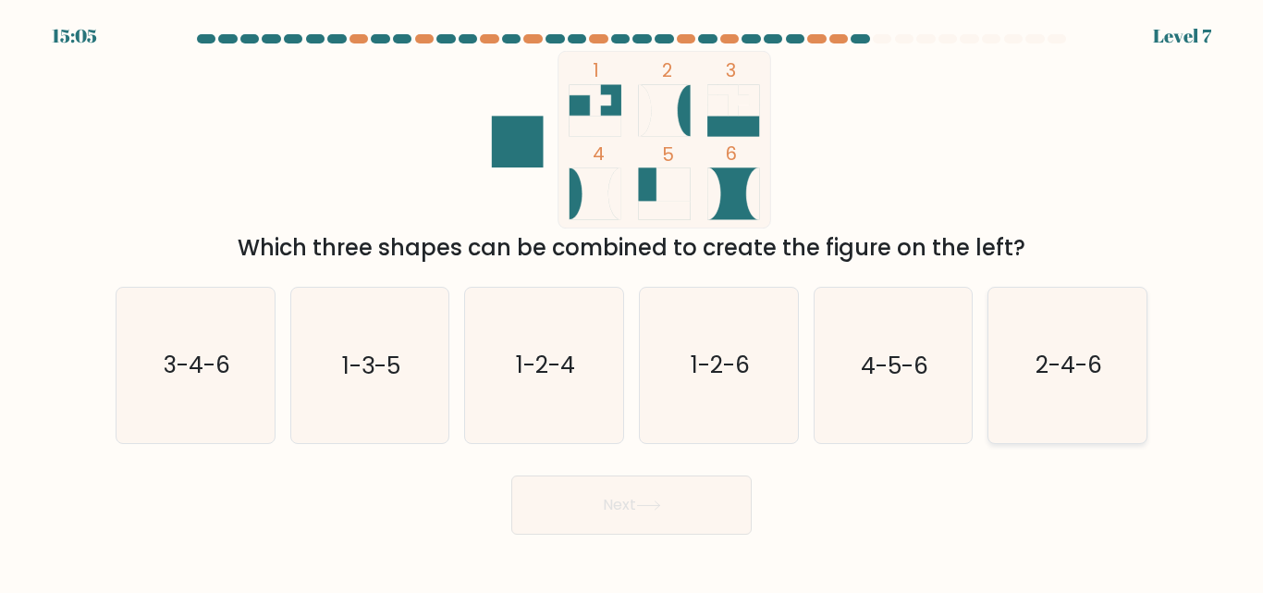
click at [1020, 354] on icon "2-4-6" at bounding box center [1067, 365] width 154 height 154
click at [633, 301] on input "f. 2-4-6" at bounding box center [632, 299] width 1 height 5
radio input "true"
click at [626, 493] on button "Next" at bounding box center [631, 504] width 240 height 59
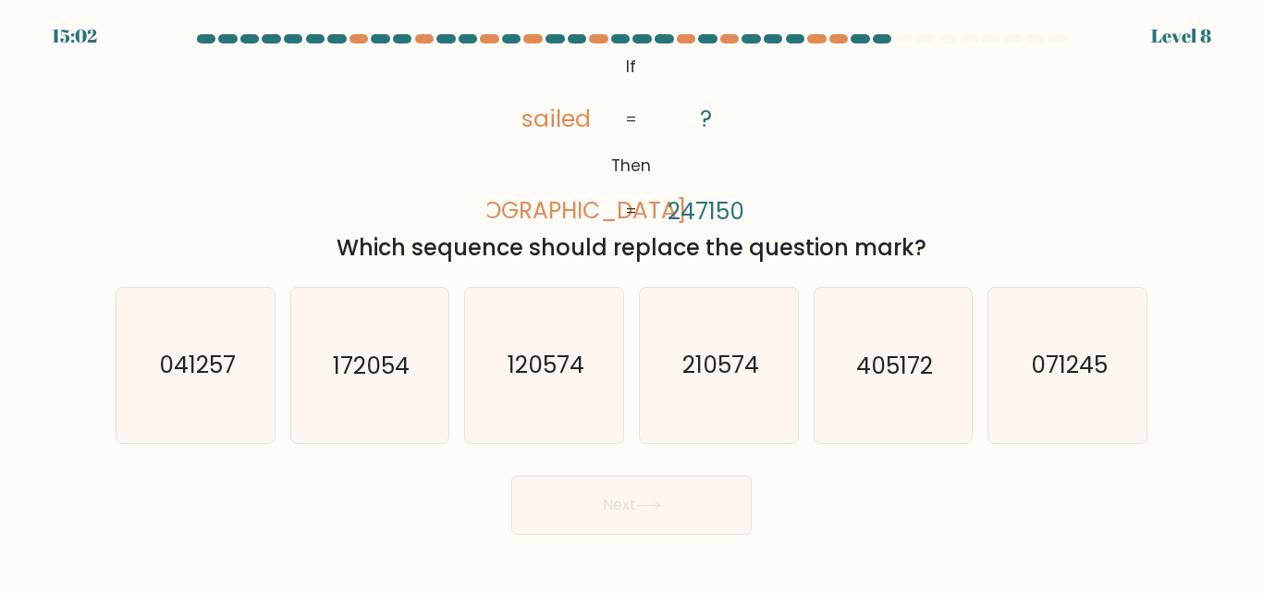
click at [625, 494] on button "Next" at bounding box center [631, 504] width 240 height 59
click at [193, 379] on text "041257" at bounding box center [196, 366] width 77 height 32
click at [632, 301] on input "a. 041257" at bounding box center [632, 299] width 1 height 5
radio input "true"
click at [674, 494] on button "Next" at bounding box center [631, 504] width 240 height 59
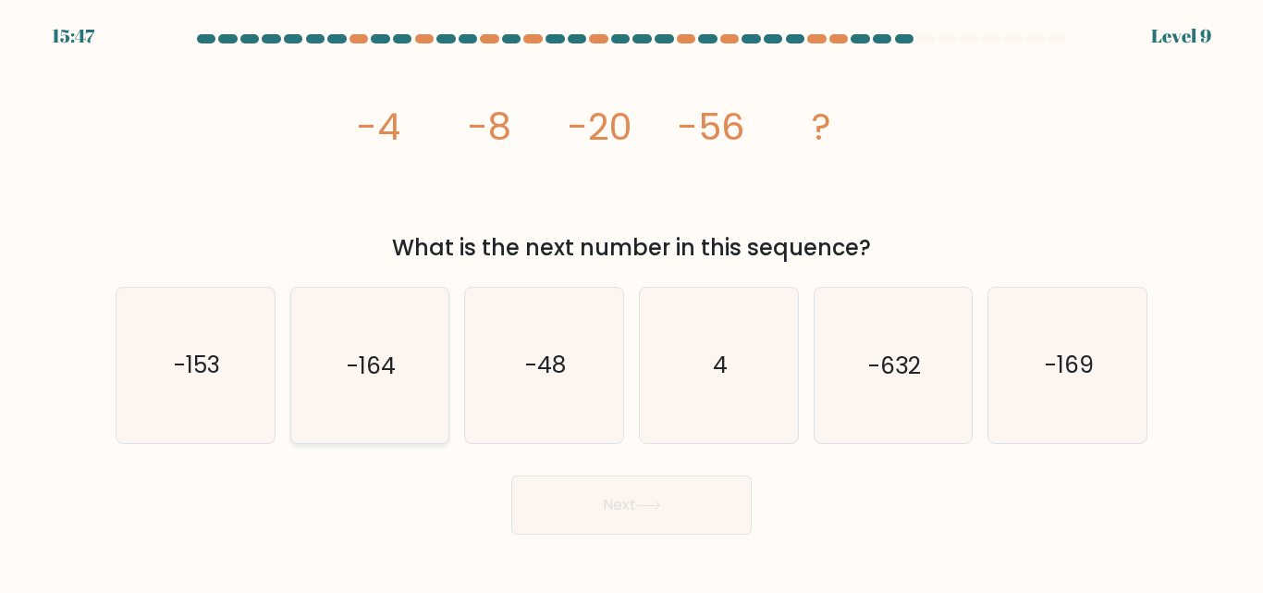
click at [397, 370] on icon "-164" at bounding box center [369, 365] width 154 height 154
click at [632, 301] on input "b. -164" at bounding box center [632, 299] width 1 height 5
radio input "true"
click at [601, 514] on button "Next" at bounding box center [631, 504] width 240 height 59
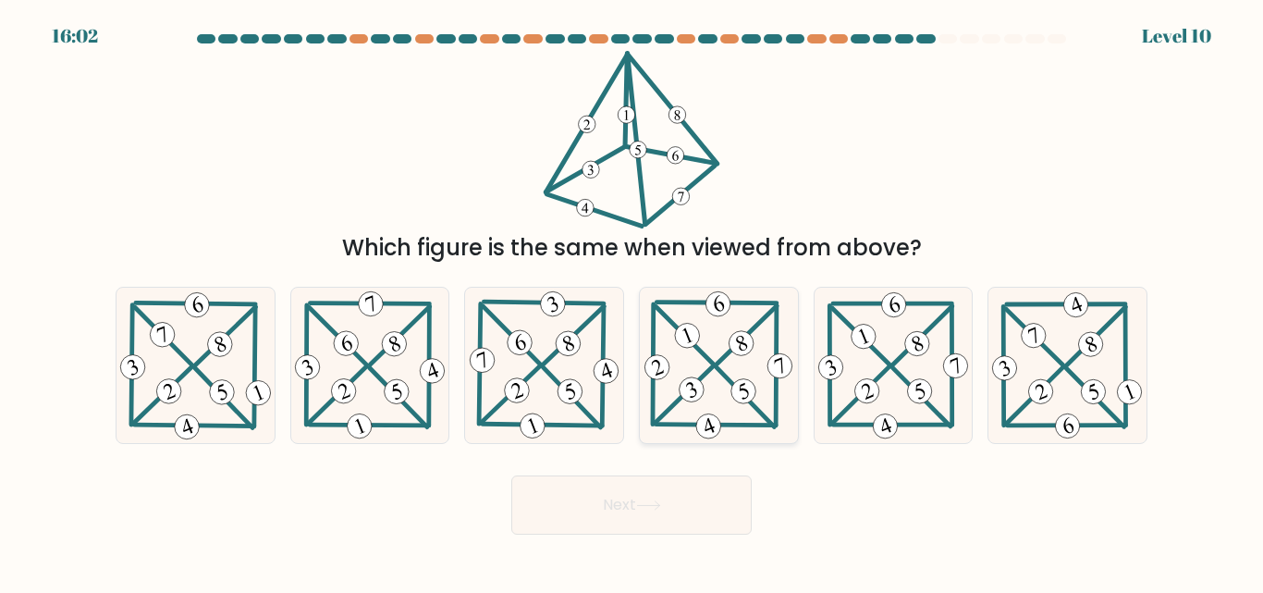
click at [707, 363] on icon at bounding box center [718, 365] width 155 height 154
click at [633, 301] on input "d." at bounding box center [632, 299] width 1 height 5
radio input "true"
click at [671, 494] on button "Next" at bounding box center [631, 504] width 240 height 59
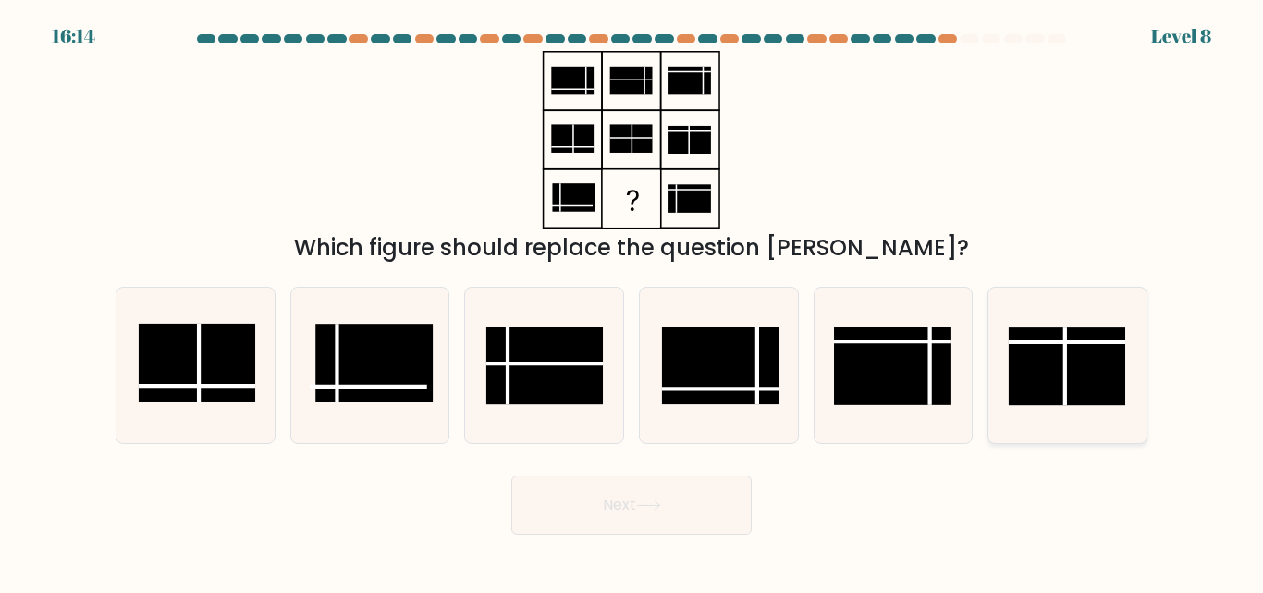
click at [1100, 361] on rect at bounding box center [1067, 367] width 117 height 78
click at [633, 301] on input "f." at bounding box center [632, 299] width 1 height 5
radio input "true"
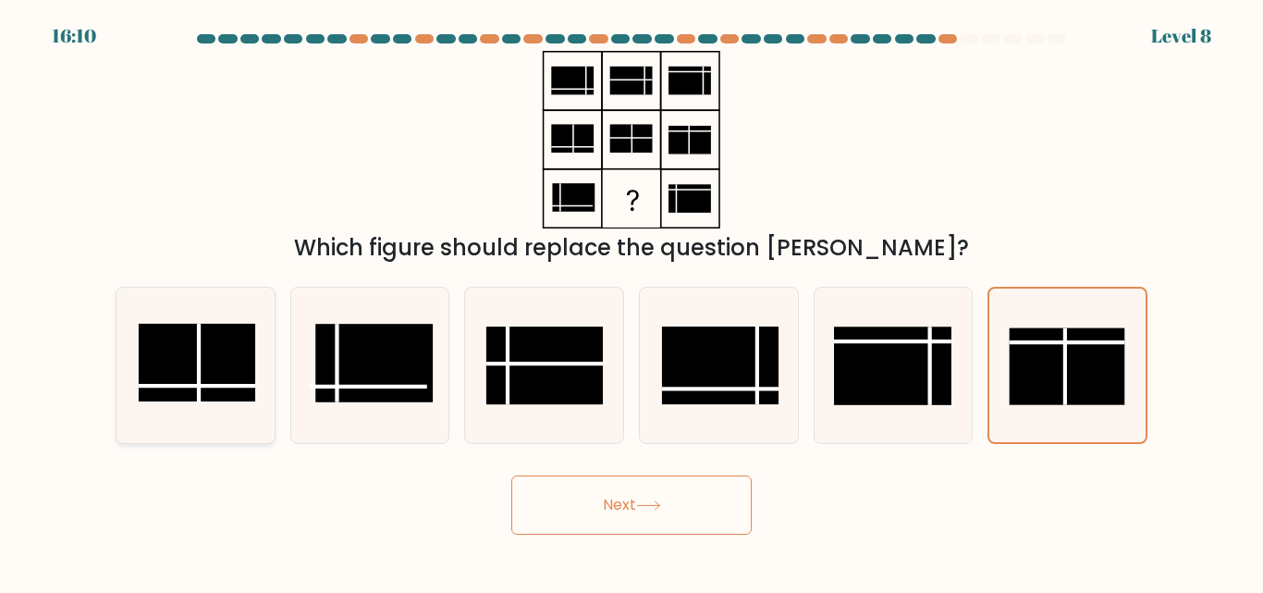
click at [229, 345] on rect at bounding box center [197, 363] width 117 height 78
click at [632, 301] on input "a." at bounding box center [632, 299] width 1 height 5
radio input "true"
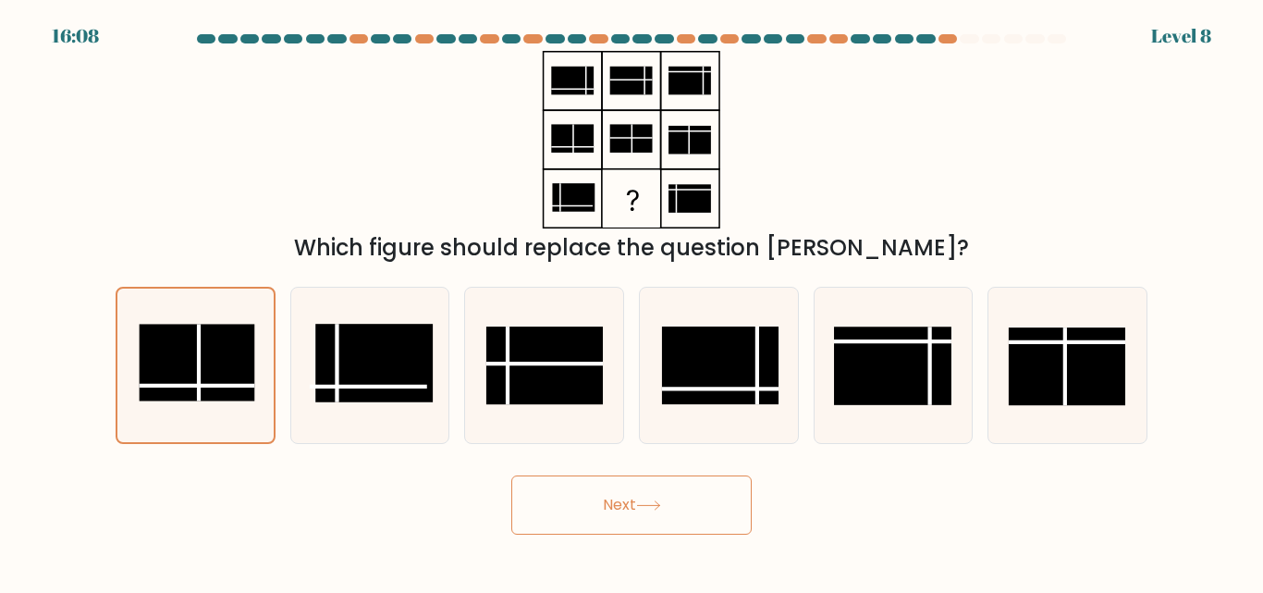
click at [668, 494] on button "Next" at bounding box center [631, 504] width 240 height 59
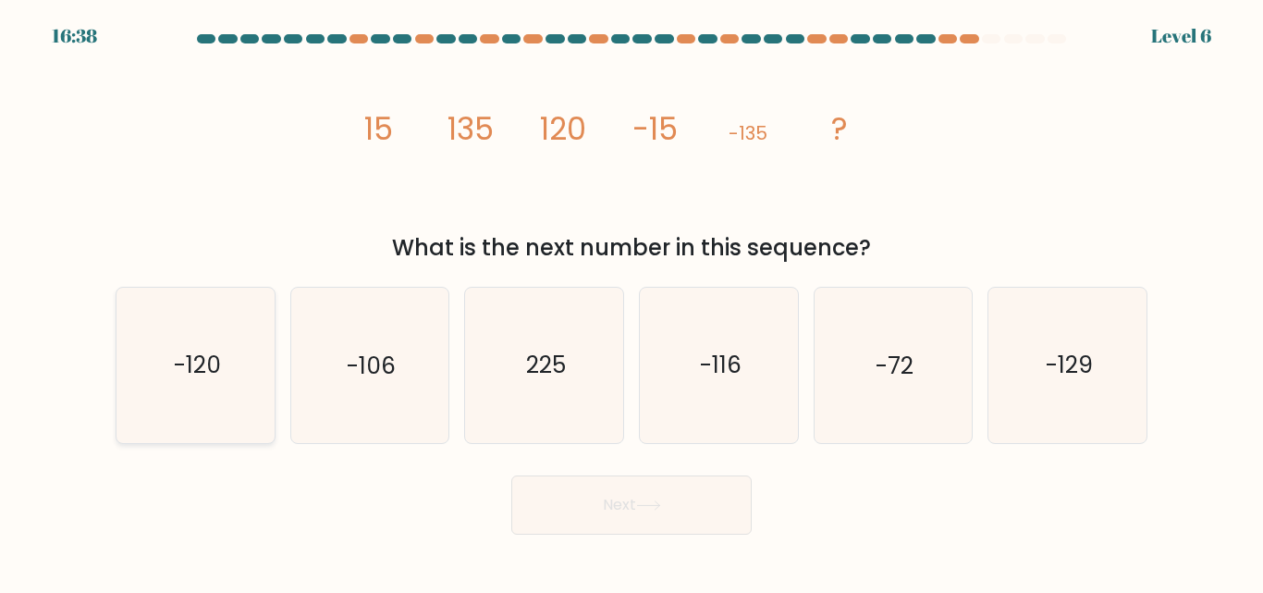
click at [228, 332] on icon "-120" at bounding box center [195, 365] width 154 height 154
click at [632, 301] on input "a. -120" at bounding box center [632, 299] width 1 height 5
radio input "true"
click at [622, 491] on button "Next" at bounding box center [631, 504] width 240 height 59
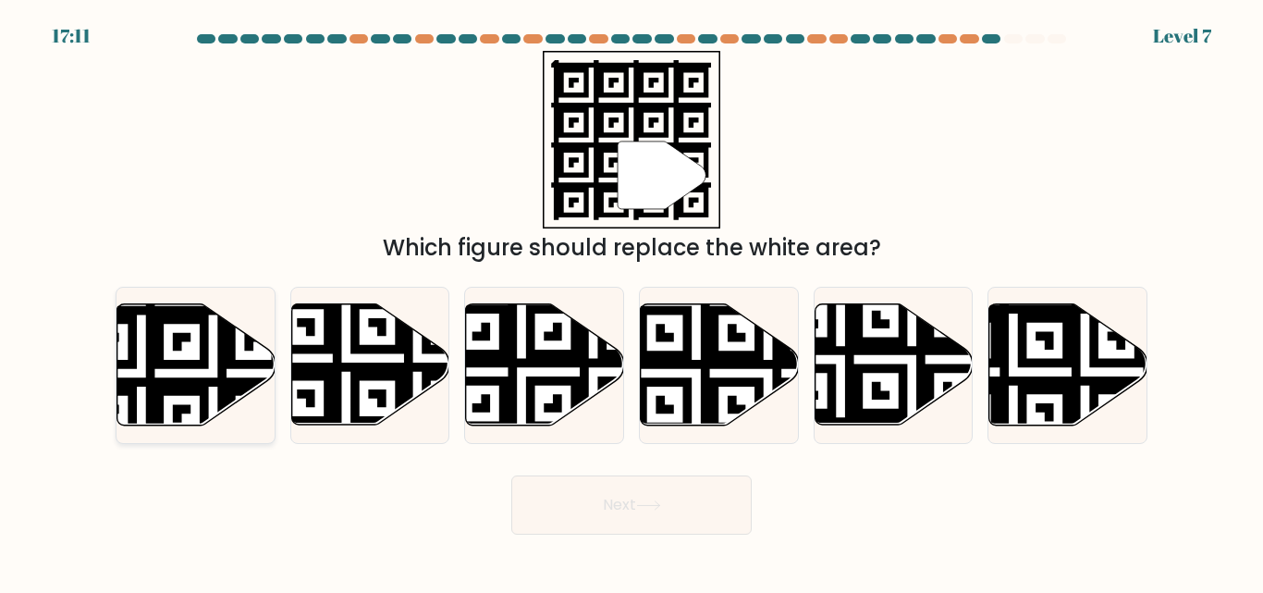
click at [164, 345] on icon at bounding box center [141, 302] width 287 height 287
click at [632, 301] on input "a." at bounding box center [632, 299] width 1 height 5
radio input "true"
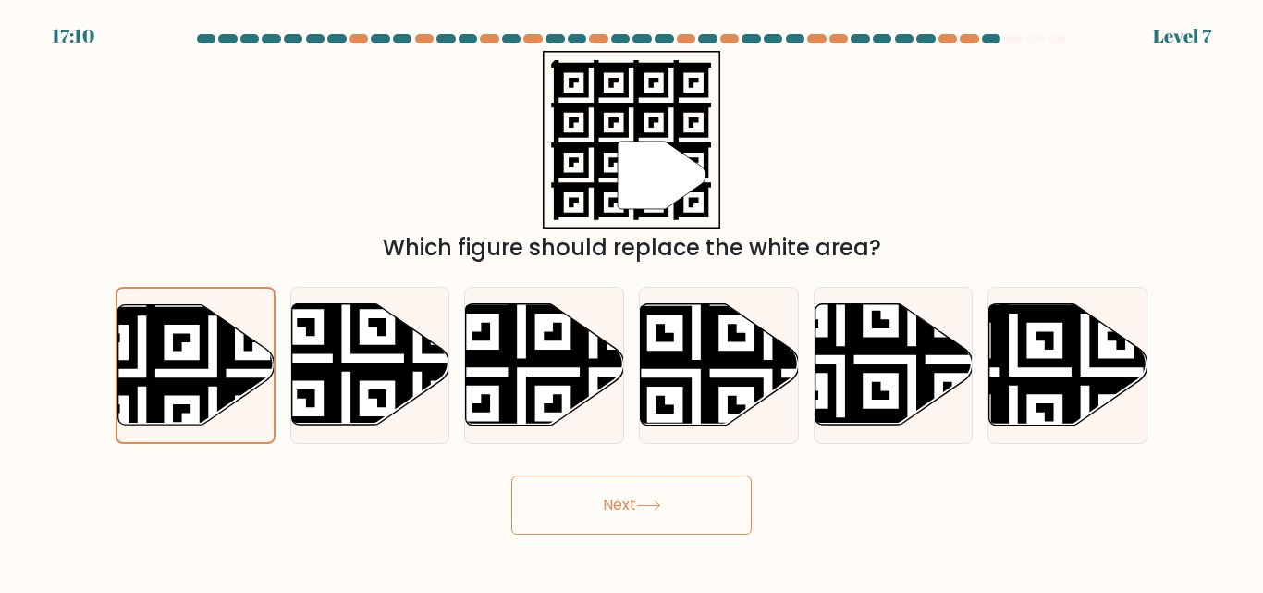
click at [620, 505] on button "Next" at bounding box center [631, 504] width 240 height 59
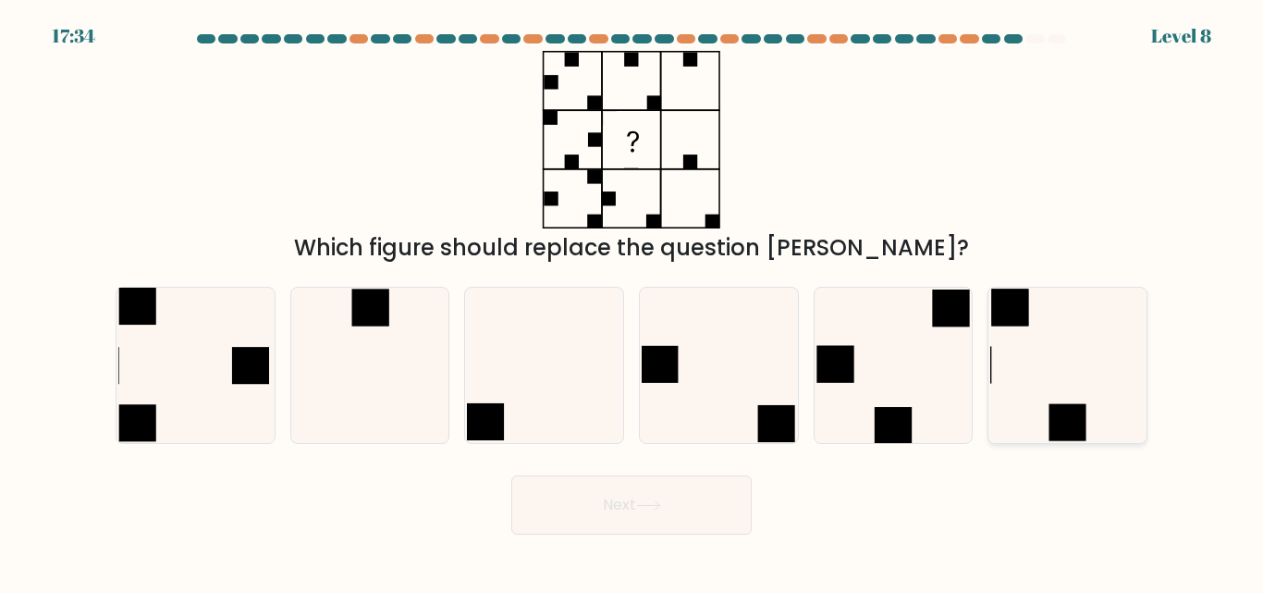
click at [1132, 355] on icon at bounding box center [1067, 365] width 154 height 154
click at [633, 301] on input "f." at bounding box center [632, 299] width 1 height 5
radio input "true"
click at [621, 511] on button "Next" at bounding box center [631, 504] width 240 height 59
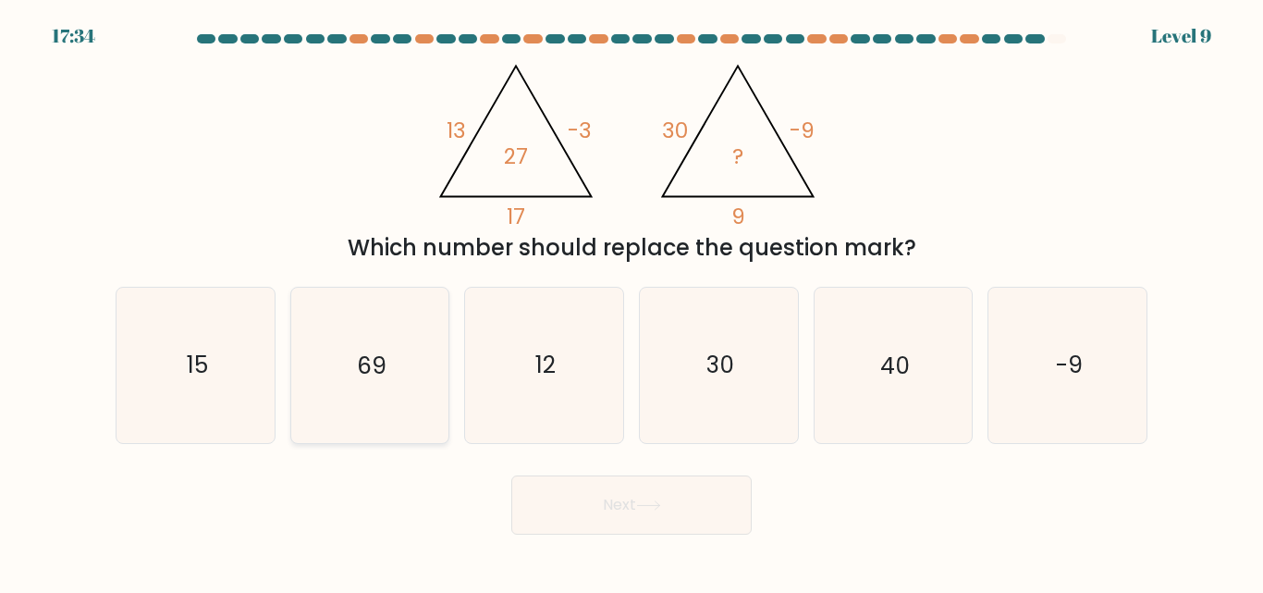
click at [354, 364] on icon "69" at bounding box center [369, 365] width 154 height 154
click at [632, 301] on input "b. 69" at bounding box center [632, 299] width 1 height 5
radio input "true"
click at [639, 507] on button "Next" at bounding box center [631, 504] width 240 height 59
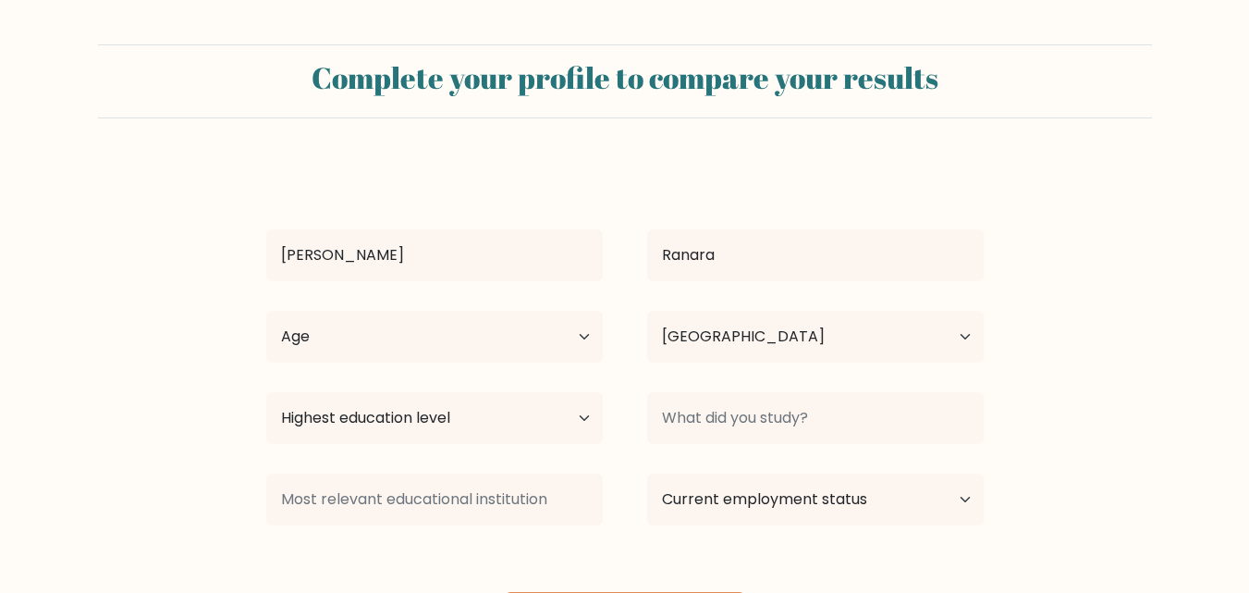
select select "PH"
click at [583, 338] on select "Age Under 18 years old 18-24 years old 25-34 years old 35-44 years old 45-54 ye…" at bounding box center [434, 337] width 337 height 52
select select "25_34"
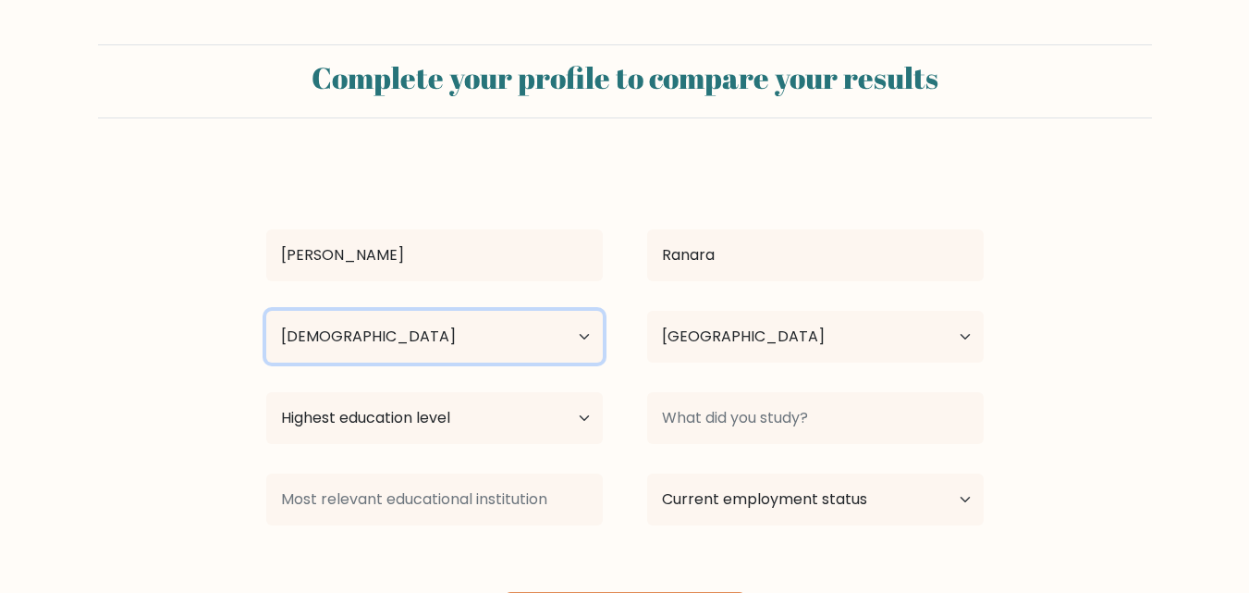
click at [266, 311] on select "Age Under 18 years old 18-24 years old 25-34 years old 35-44 years old 45-54 ye…" at bounding box center [434, 337] width 337 height 52
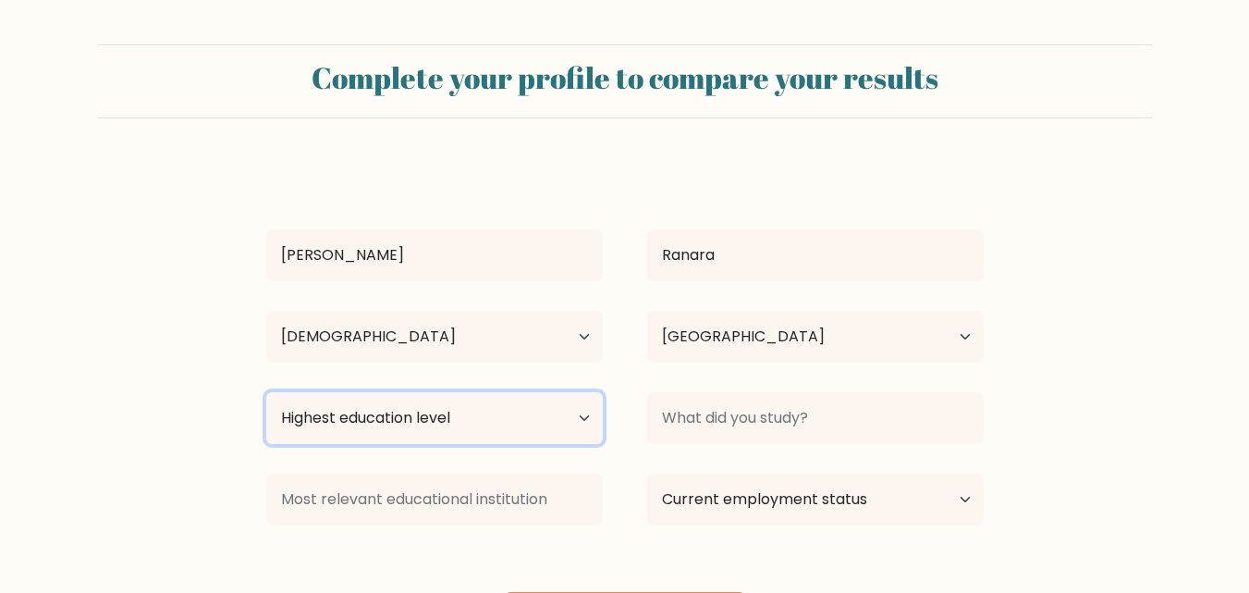
click at [583, 416] on select "Highest education level No schooling Primary Lower Secondary Upper Secondary Oc…" at bounding box center [434, 418] width 337 height 52
select select "bachelors_degree"
click at [266, 392] on select "Highest education level No schooling Primary Lower Secondary Upper Secondary Oc…" at bounding box center [434, 418] width 337 height 52
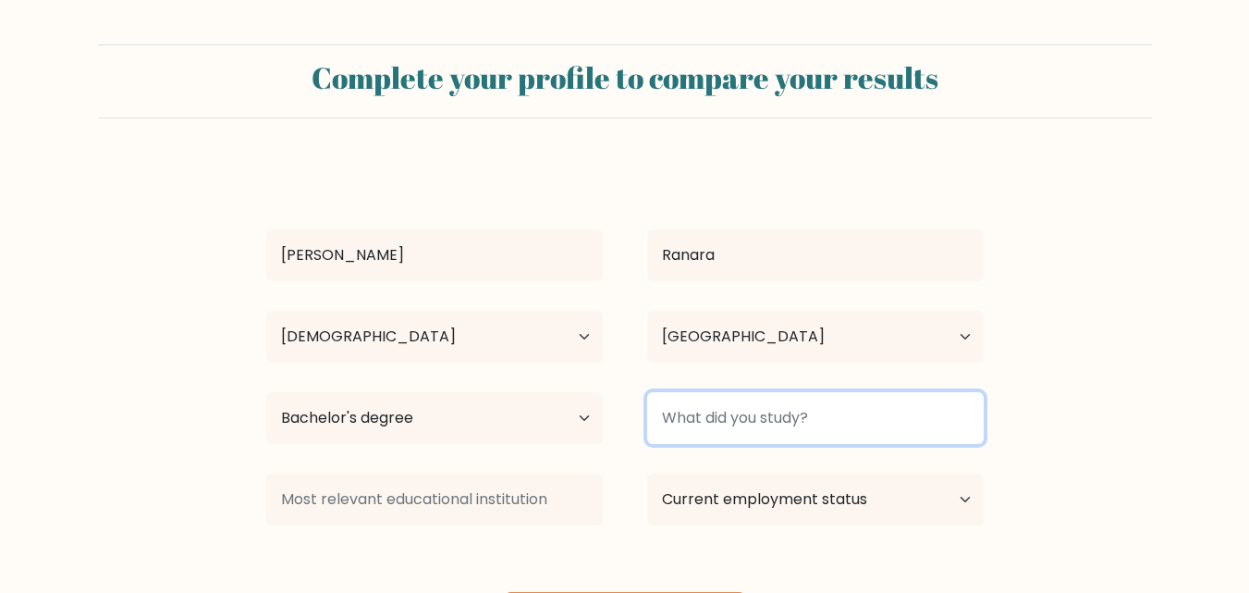
click at [819, 424] on input at bounding box center [815, 418] width 337 height 52
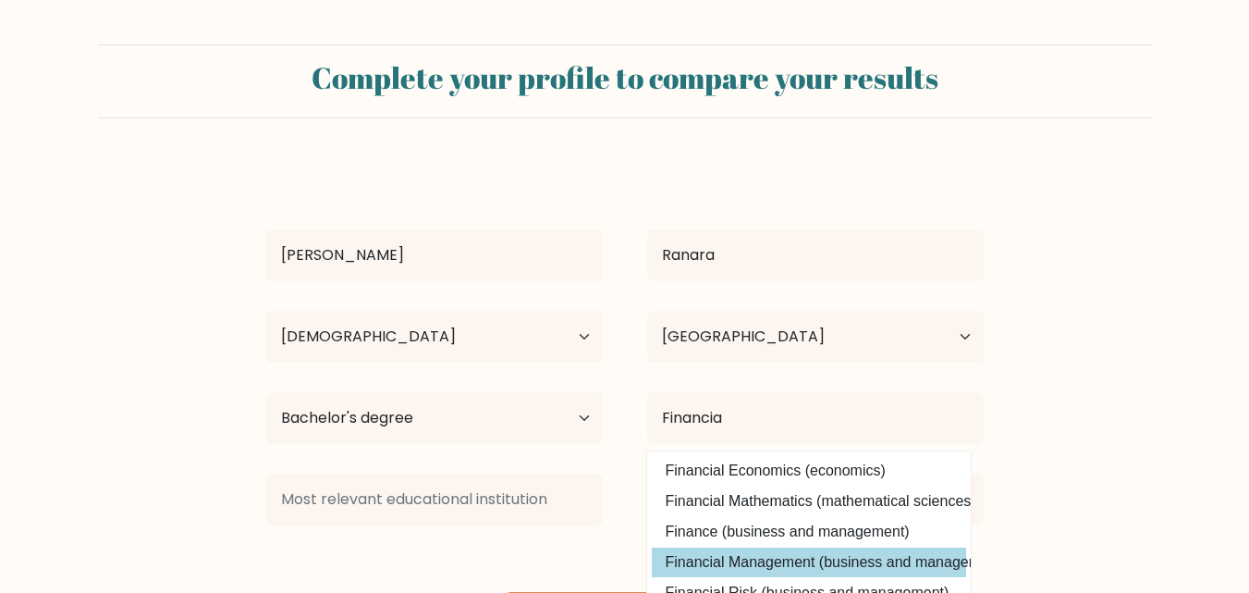
click at [809, 560] on div "Lovella Ranara Age Under 18 years old 18-24 years old 25-34 years old 35-44 yea…" at bounding box center [625, 407] width 740 height 488
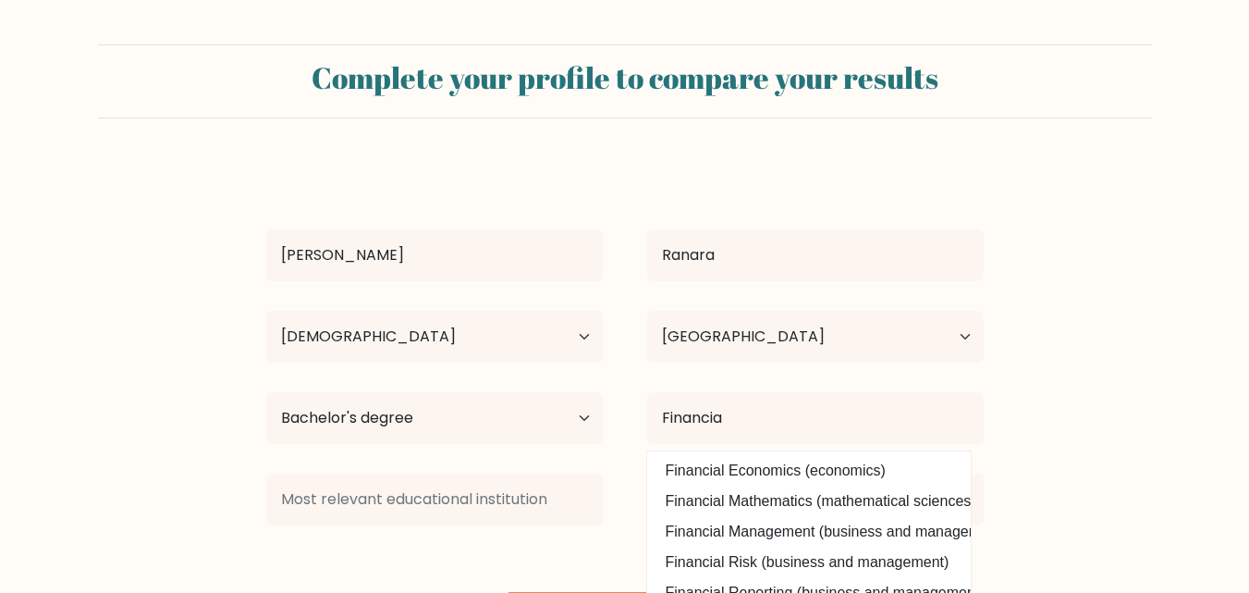
click at [809, 560] on option "Financial Risk (business and management)" at bounding box center [809, 563] width 314 height 30
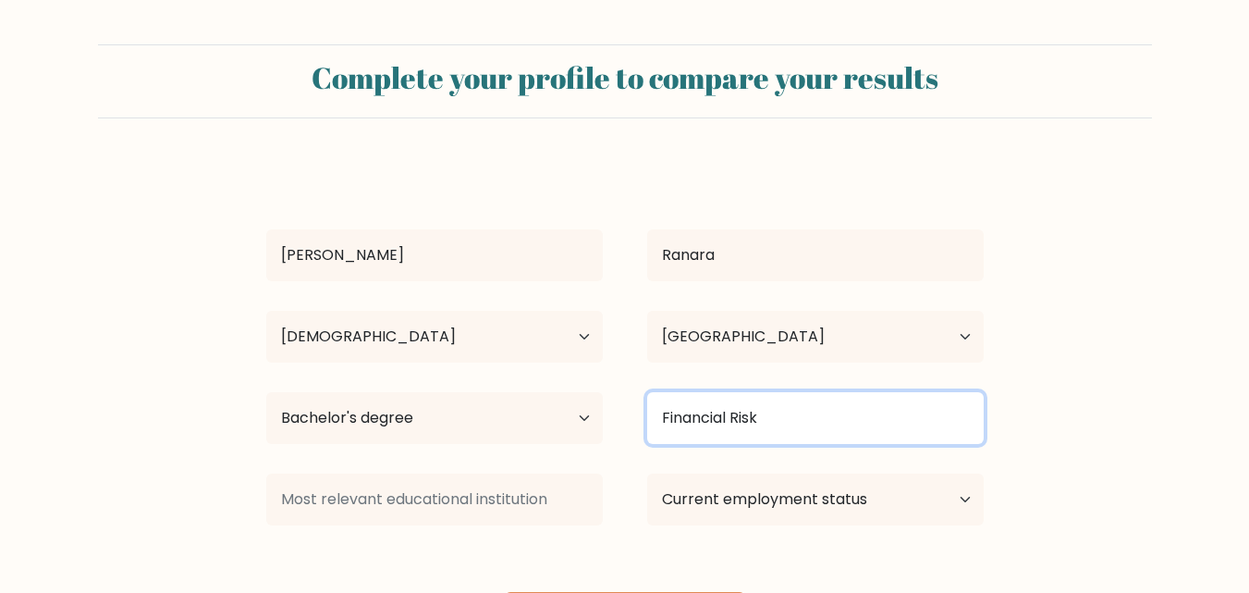
click at [796, 424] on input "Financial Risk" at bounding box center [815, 418] width 337 height 52
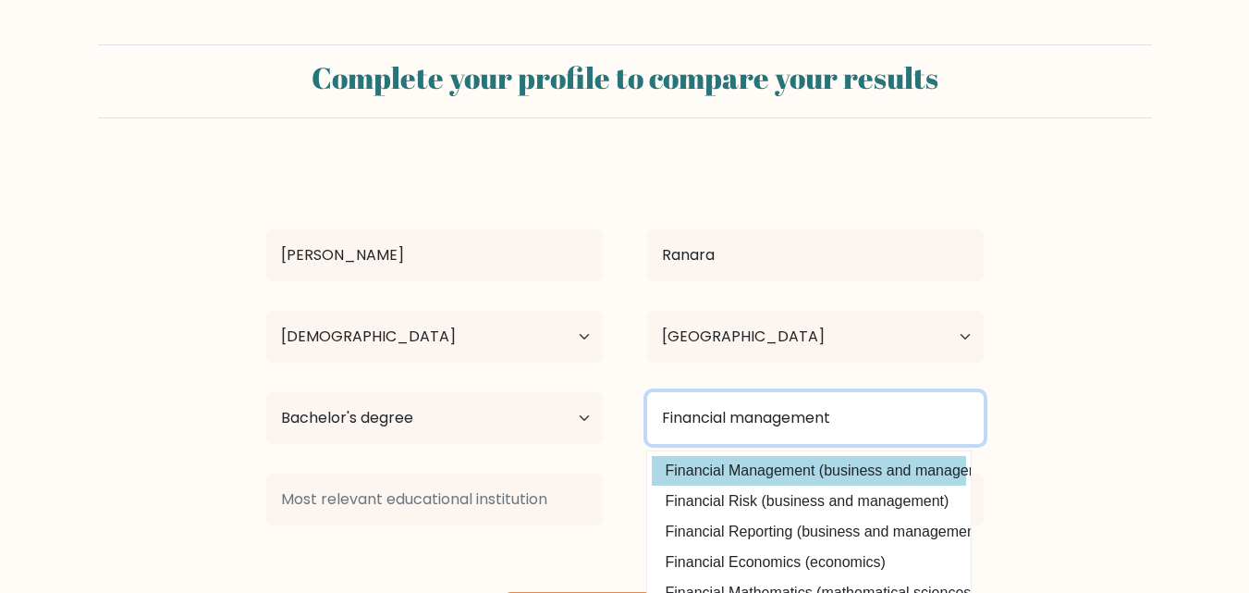
type input "Financial management"
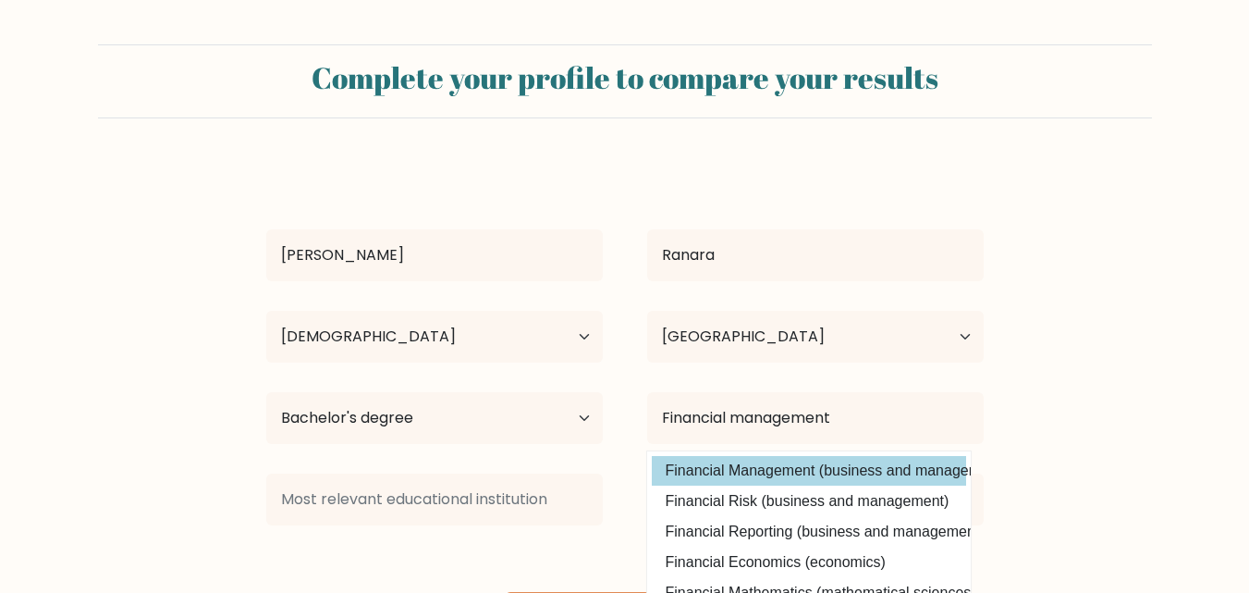
click at [879, 473] on div "Lovella Ranara Age Under 18 years old 18-24 years old 25-34 years old 35-44 yea…" at bounding box center [625, 407] width 740 height 488
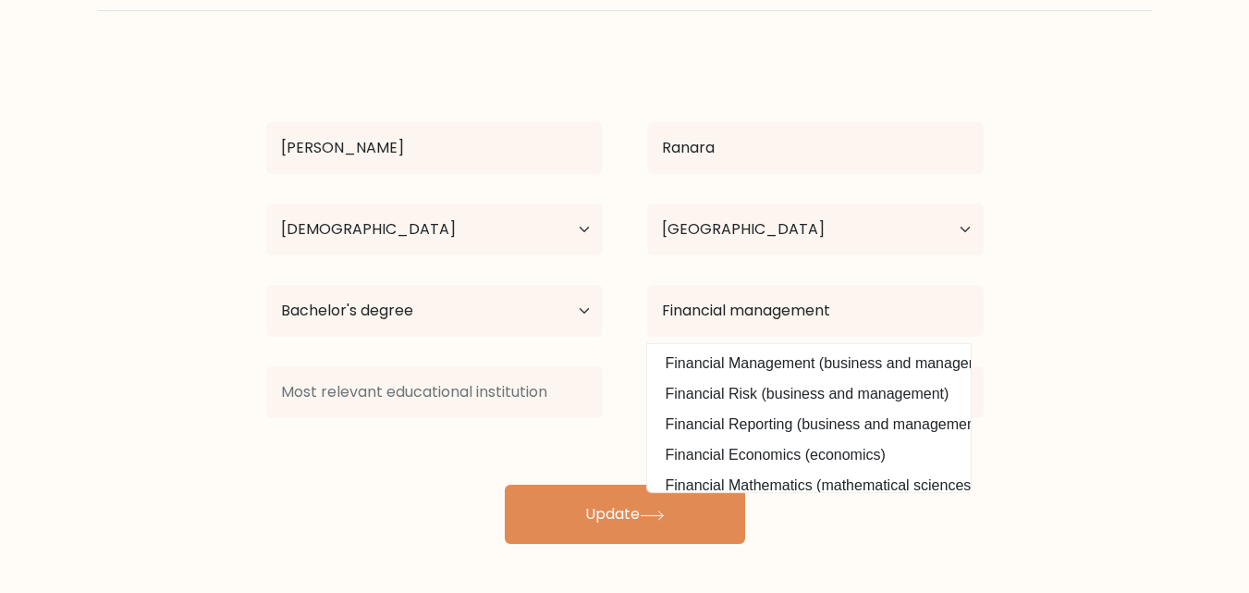
scroll to position [108, 0]
click at [18, 436] on form "Complete your profile to compare your results Lovella Ranara Age Under 18 years…" at bounding box center [624, 239] width 1249 height 607
click at [268, 477] on div "Lovella Ranara Age Under 18 years old 18-24 years old 25-34 years old 35-44 yea…" at bounding box center [625, 299] width 740 height 488
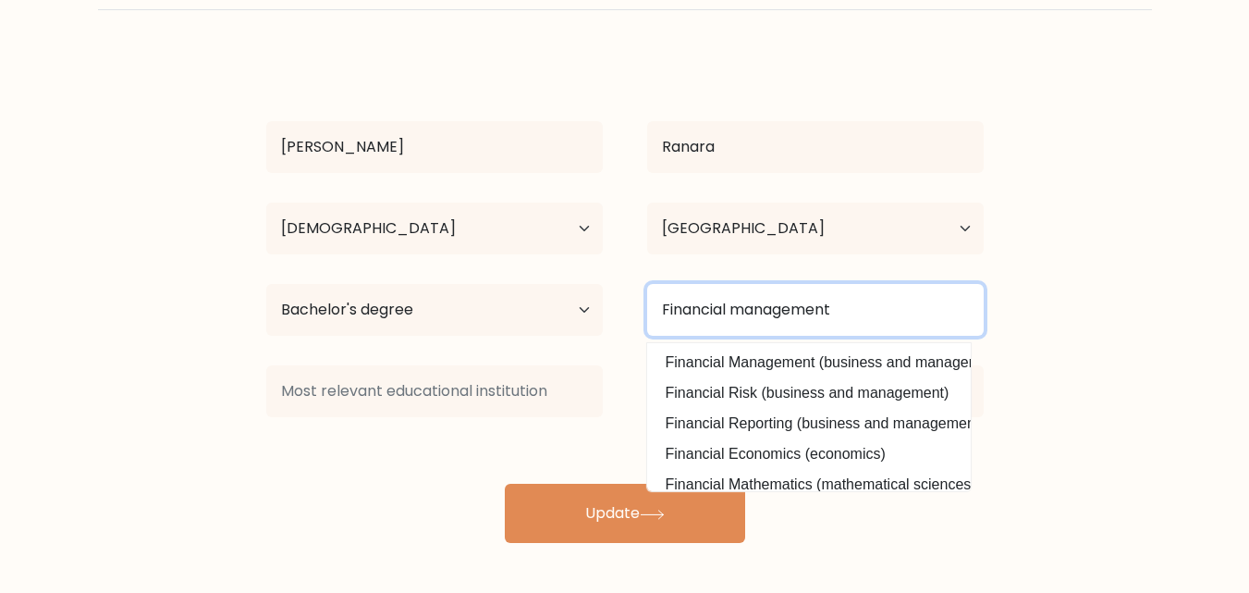
click at [894, 319] on input "Financial management" at bounding box center [815, 310] width 337 height 52
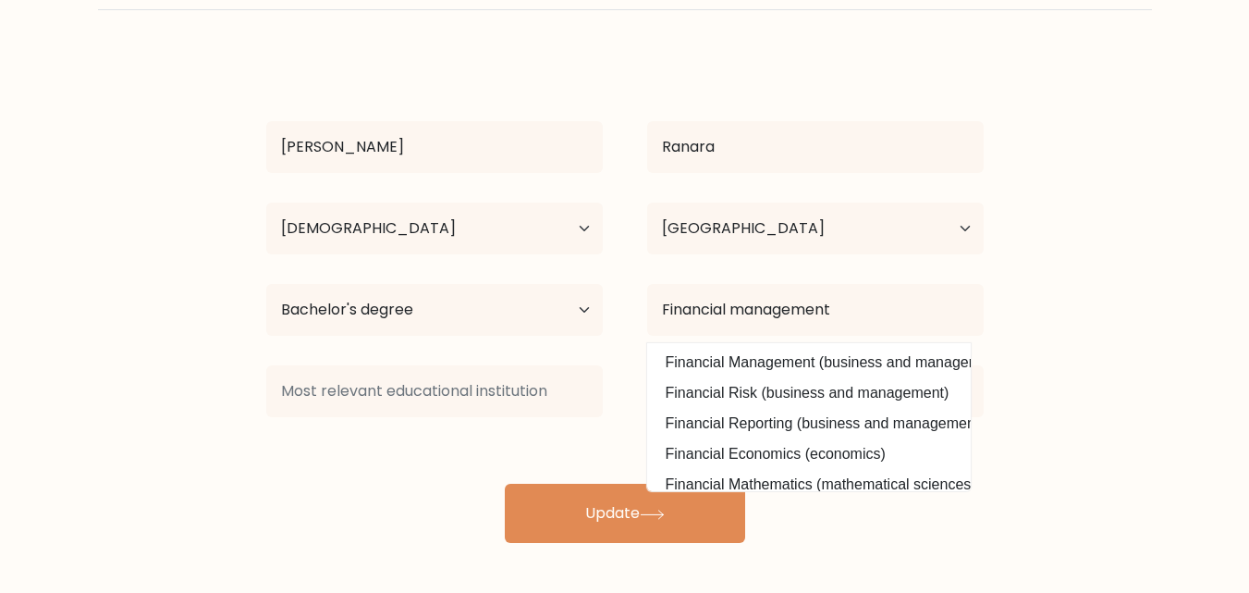
click at [1126, 391] on form "Complete your profile to compare your results Lovella Ranara Age Under 18 years…" at bounding box center [624, 239] width 1249 height 607
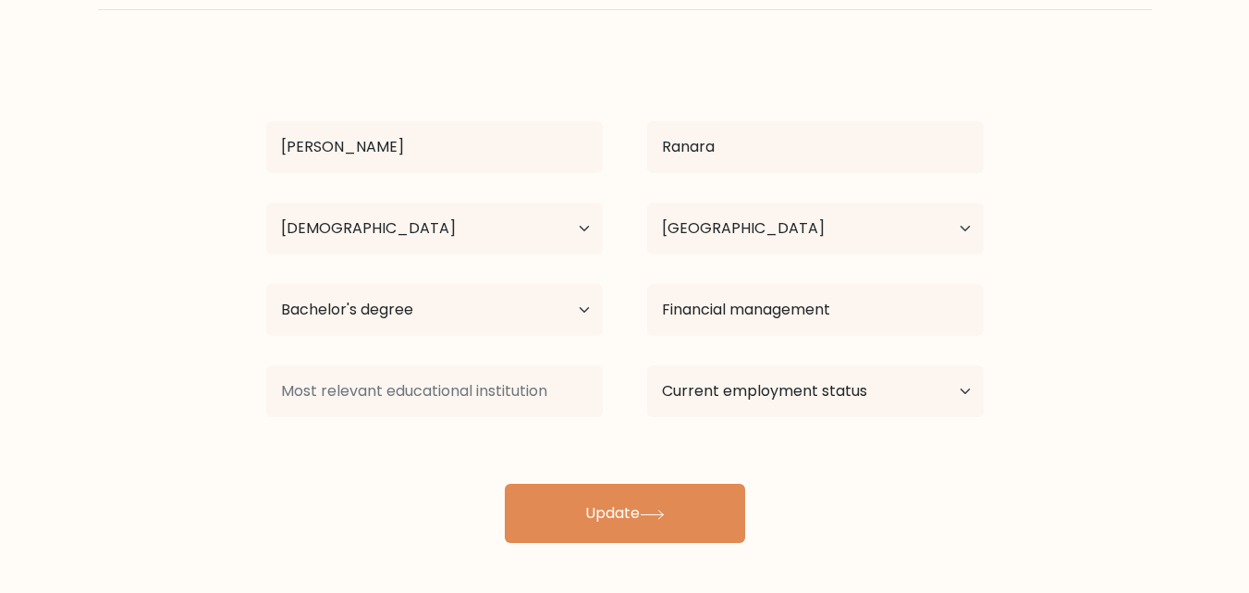
click at [1126, 391] on form "Complete your profile to compare your results Lovella Ranara Age Under 18 years…" at bounding box center [624, 239] width 1249 height 607
click at [964, 390] on select "Current employment status Employed Student Retired Other / prefer not to answer" at bounding box center [815, 391] width 337 height 52
select select "other"
click at [647, 365] on select "Current employment status Employed Student Retired Other / prefer not to answer" at bounding box center [815, 391] width 337 height 52
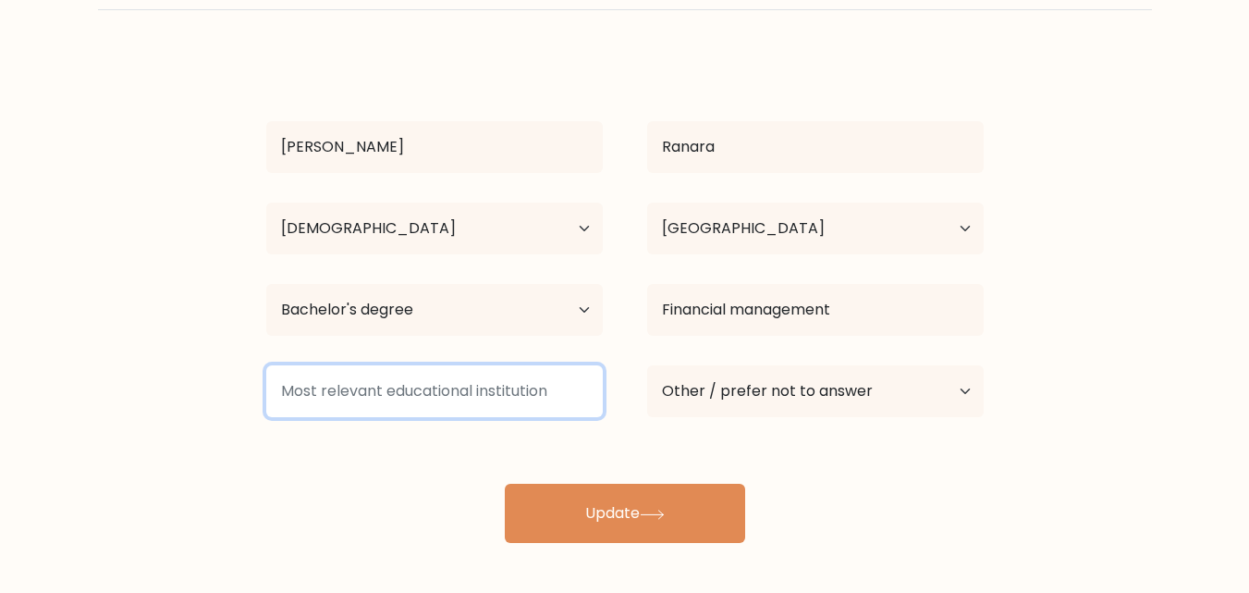
click at [526, 394] on input at bounding box center [434, 391] width 337 height 52
type input "s"
click at [436, 394] on input at bounding box center [434, 391] width 337 height 52
type input "S"
click at [486, 406] on input at bounding box center [434, 391] width 337 height 52
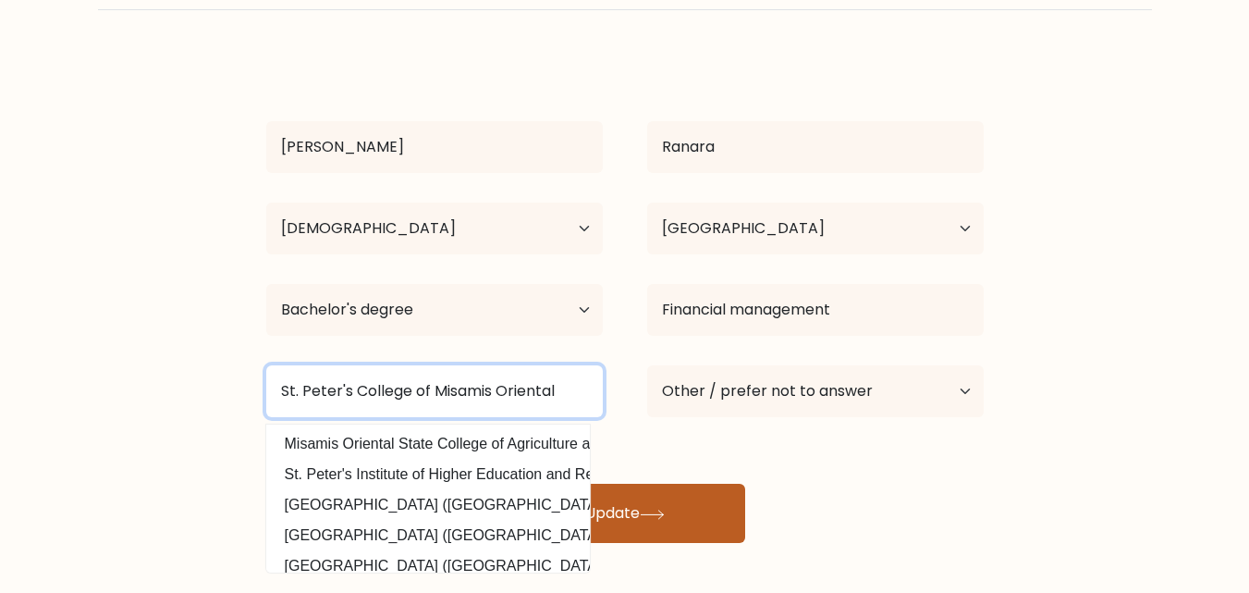
type input "St. Peter's College of Misamis Oriental"
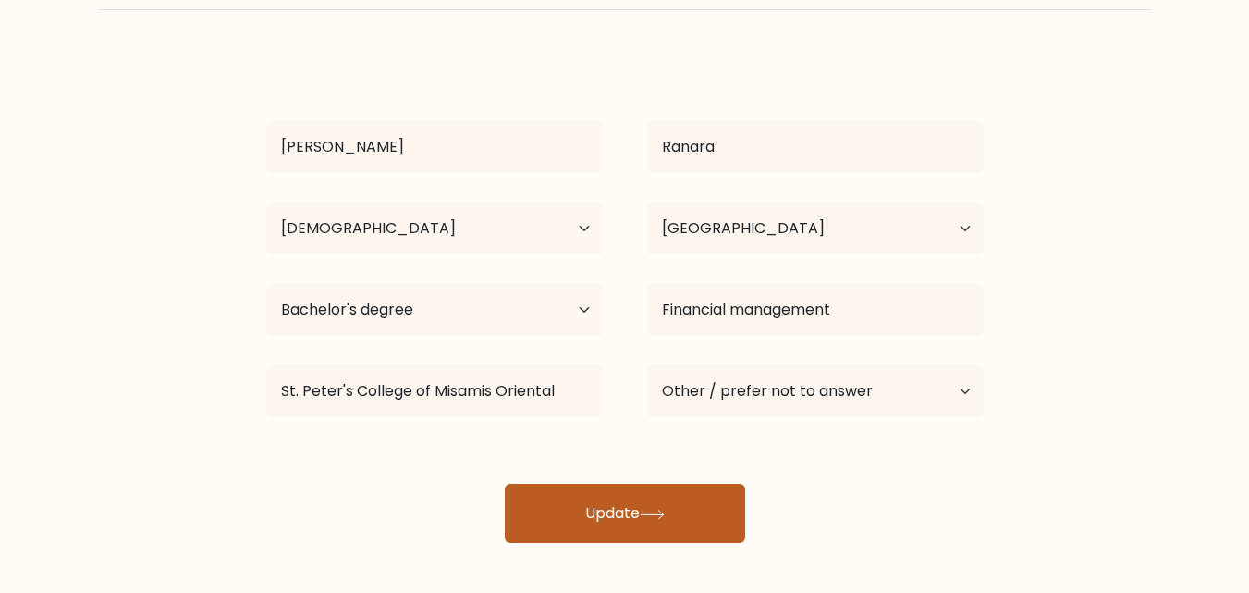
click at [653, 513] on icon at bounding box center [652, 515] width 25 height 10
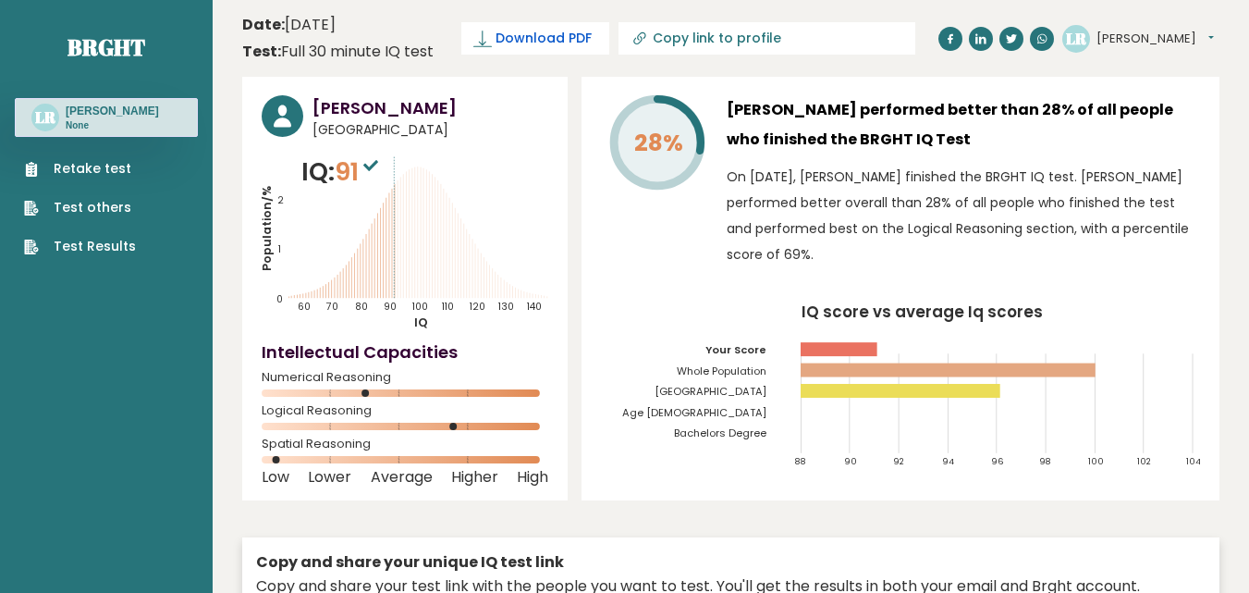
click at [490, 36] on icon at bounding box center [483, 39] width 18 height 18
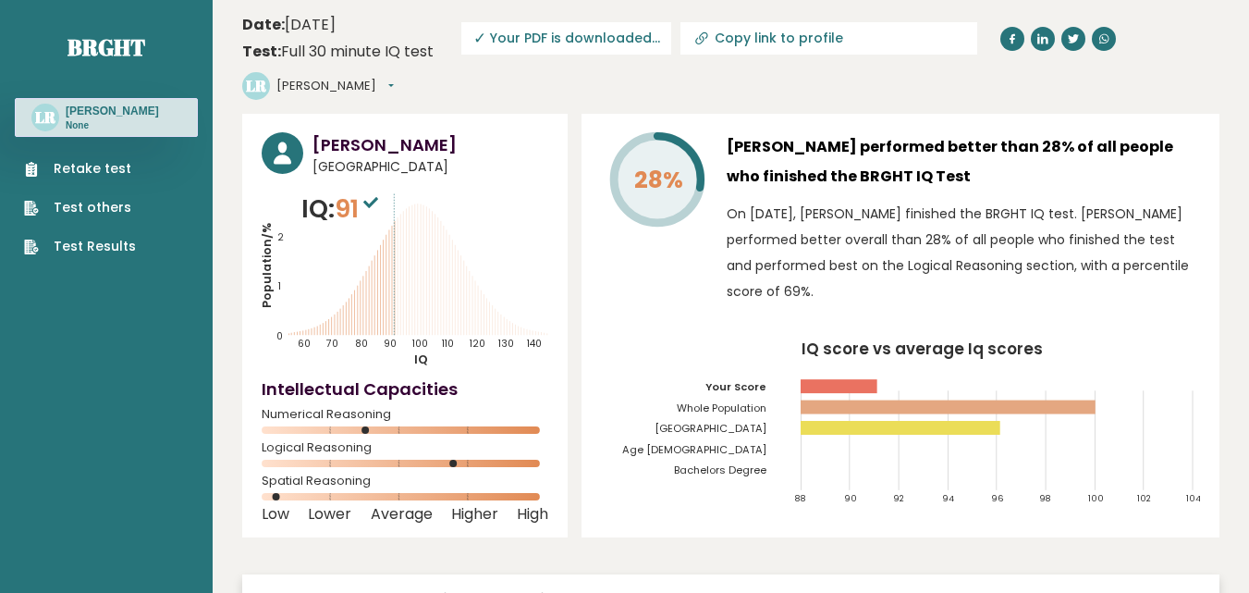
click at [85, 164] on link "Retake test" at bounding box center [80, 168] width 112 height 19
